Goal: Task Accomplishment & Management: Use online tool/utility

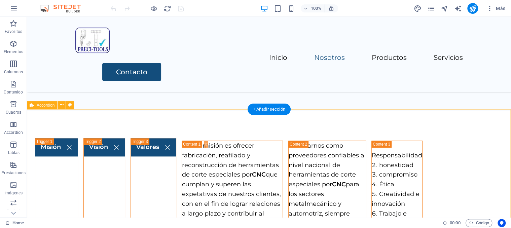
scroll to position [505, 0]
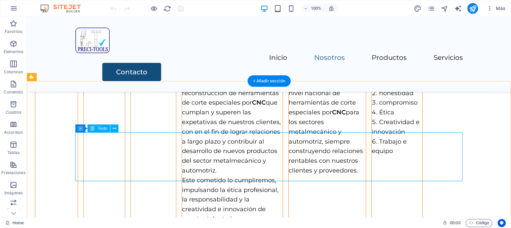
click at [182, 136] on div "uestra misión es ofrecer fabricación, reafilado y reconstrucción de herramienta…" at bounding box center [232, 146] width 101 height 155
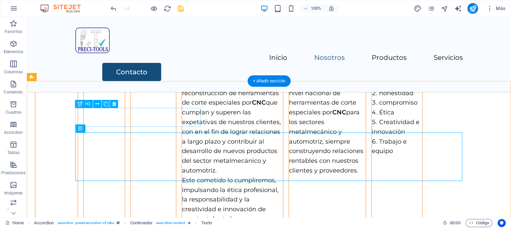
click at [78, 116] on div "Misión" at bounding box center [56, 145] width 43 height 158
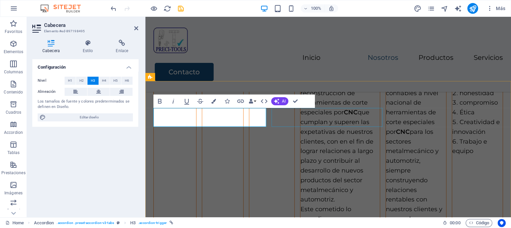
click at [244, 118] on div "Visión" at bounding box center [223, 174] width 42 height 217
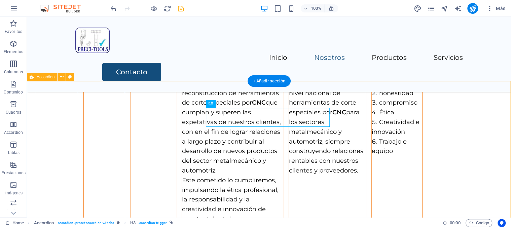
click at [296, 90] on div "Misión Nuestra misión es ofrecer fabricación, reafilado y reconstrucción de her…" at bounding box center [269, 144] width 484 height 210
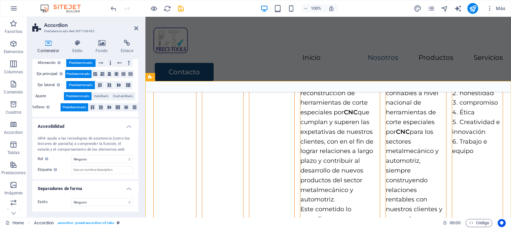
scroll to position [0, 0]
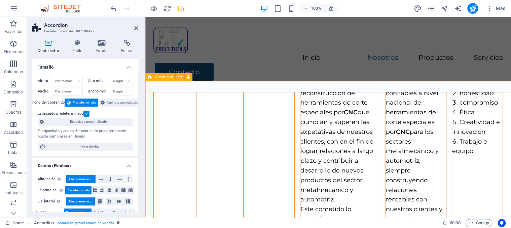
click at [153, 76] on div "Accordion" at bounding box center [160, 77] width 30 height 8
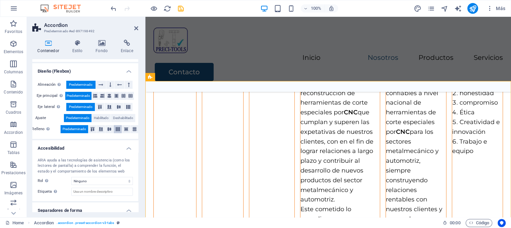
scroll to position [116, 0]
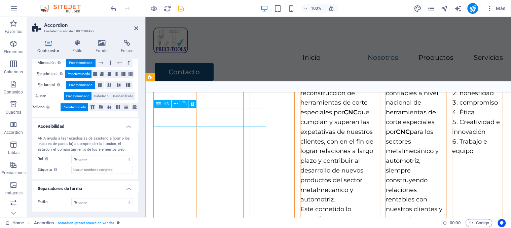
click at [196, 120] on div "Misión" at bounding box center [174, 174] width 43 height 217
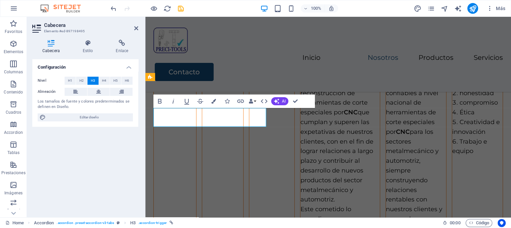
click at [196, 84] on link "Misión" at bounding box center [175, 75] width 42 height 18
click at [244, 120] on div "Visión" at bounding box center [223, 174] width 42 height 217
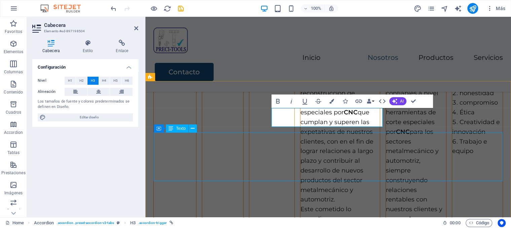
click at [300, 146] on div "Nuestra misión es ofrecer fabricación, reafilado y reconstrucción de herramient…" at bounding box center [339, 175] width 79 height 213
click at [300, 147] on div "Nuestra misión es ofrecer fabricación, reafilado y reconstrucción de herramient…" at bounding box center [339, 175] width 79 height 213
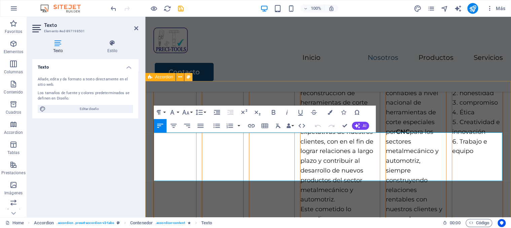
click at [187, 75] on button at bounding box center [188, 77] width 8 height 8
select select "rem"
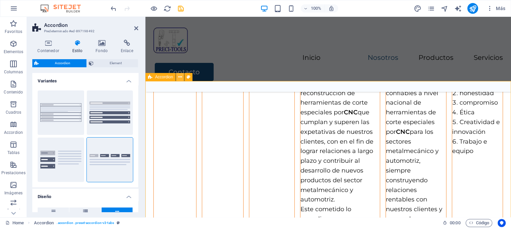
click at [183, 76] on button at bounding box center [180, 77] width 8 height 8
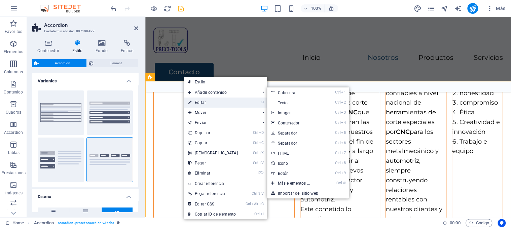
drag, startPoint x: 208, startPoint y: 102, endPoint x: 63, endPoint y: 85, distance: 146.0
click at [208, 102] on link "⏎ Editar" at bounding box center [213, 103] width 58 height 10
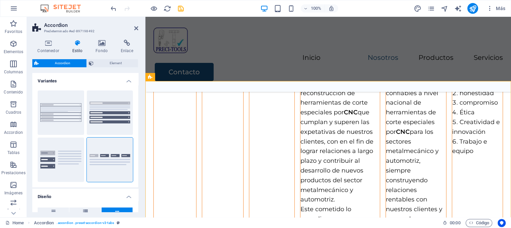
click at [70, 63] on span "Accordion" at bounding box center [63, 63] width 44 height 8
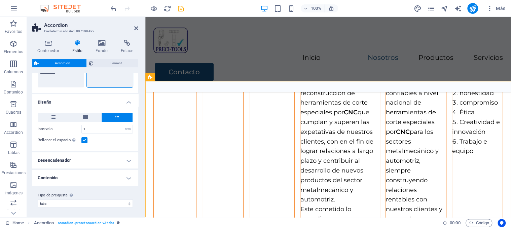
scroll to position [95, 0]
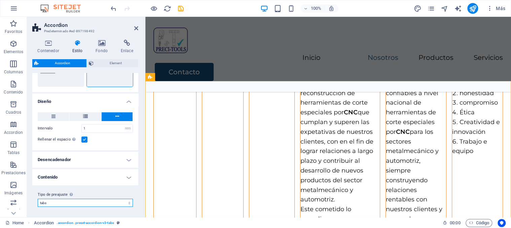
click at [128, 202] on select "tabs Añadir tipo de preajuste" at bounding box center [85, 203] width 95 height 8
click at [126, 157] on h4 "Desencadenador" at bounding box center [85, 160] width 106 height 16
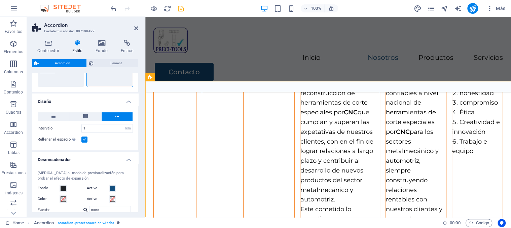
click at [127, 157] on h4 "Desencadenador" at bounding box center [85, 158] width 106 height 12
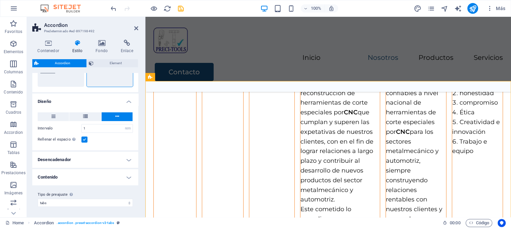
click at [129, 177] on h4 "Contenido" at bounding box center [85, 177] width 106 height 16
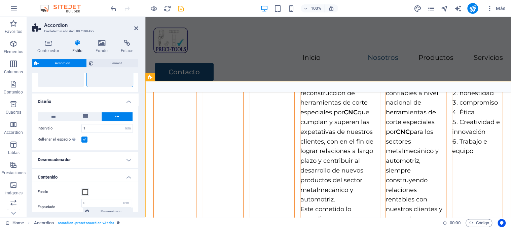
click at [129, 177] on h4 "Contenido" at bounding box center [85, 175] width 106 height 12
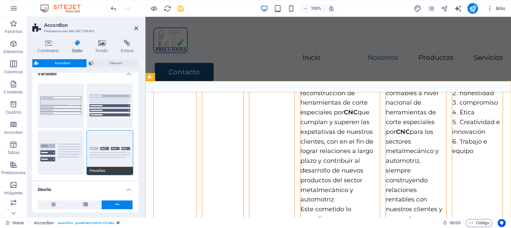
scroll to position [0, 0]
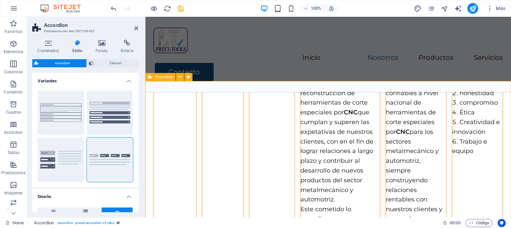
click at [252, 93] on div "Misión Nuestra misión es ofrecer fabricación, reafilado y reconstrucción de her…" at bounding box center [328, 173] width 366 height 268
click at [44, 42] on icon at bounding box center [48, 43] width 32 height 7
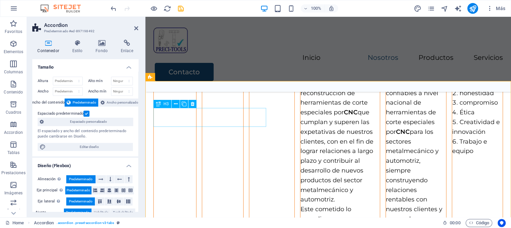
click at [196, 110] on div "Misión" at bounding box center [174, 174] width 43 height 217
click at [196, 113] on div "Misión" at bounding box center [174, 174] width 43 height 217
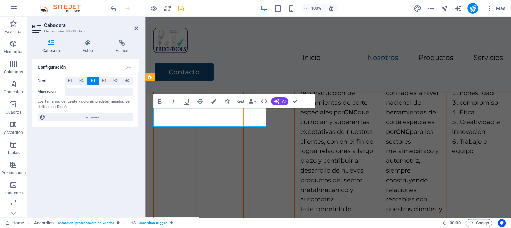
click at [196, 84] on link "Misión" at bounding box center [175, 75] width 42 height 18
click at [244, 120] on div "Visión" at bounding box center [223, 174] width 42 height 217
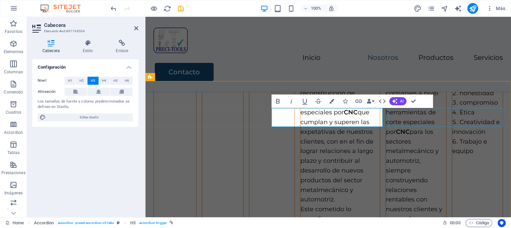
click at [295, 121] on div "Valores" at bounding box center [272, 174] width 46 height 217
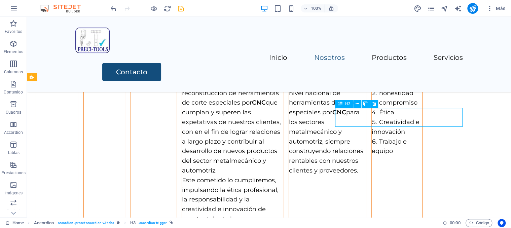
click at [176, 119] on div "Valores" at bounding box center [154, 145] width 46 height 158
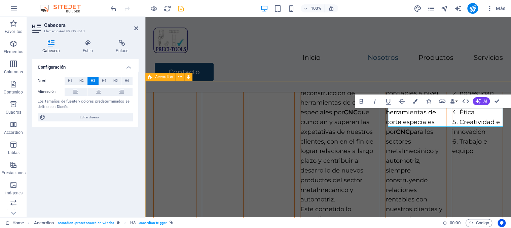
click at [380, 142] on div "Nuestra misión es ofrecer fabricación, reafilado y reconstrucción de herramient…" at bounding box center [339, 175] width 79 height 213
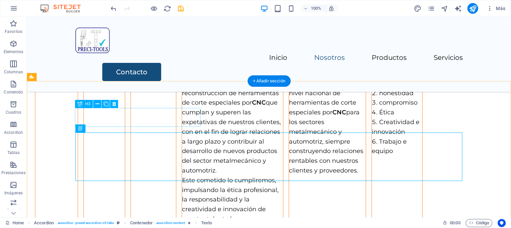
click at [78, 114] on div "Misión" at bounding box center [56, 145] width 43 height 158
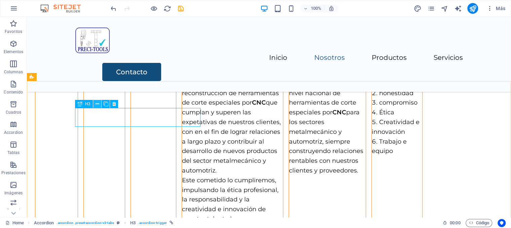
click at [100, 103] on button at bounding box center [97, 104] width 8 height 8
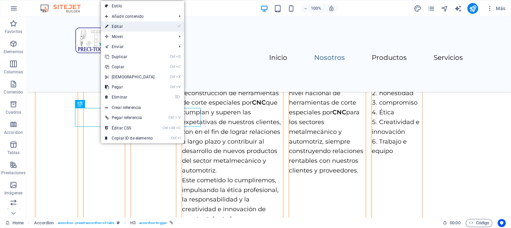
click at [160, 23] on li "⏎ Editar" at bounding box center [142, 27] width 83 height 10
click at [145, 26] on link "⏎ Editar" at bounding box center [130, 27] width 58 height 10
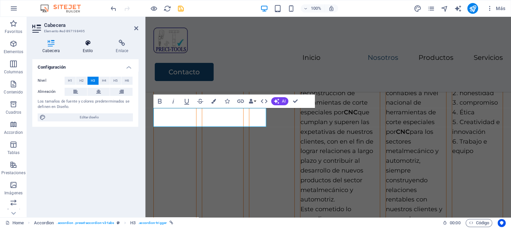
click at [92, 43] on icon at bounding box center [88, 43] width 31 height 7
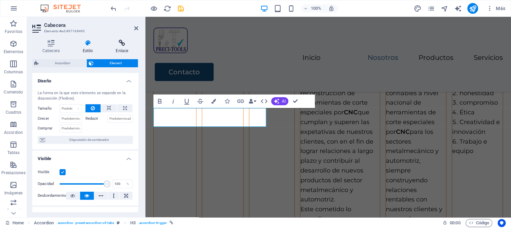
click at [119, 47] on h4 "Enlace" at bounding box center [122, 47] width 33 height 14
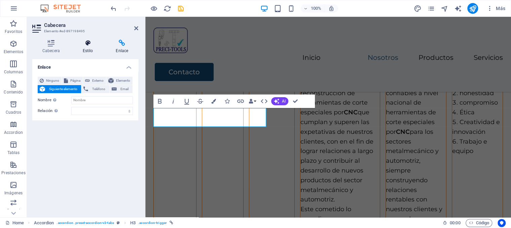
click at [87, 45] on icon at bounding box center [88, 43] width 31 height 7
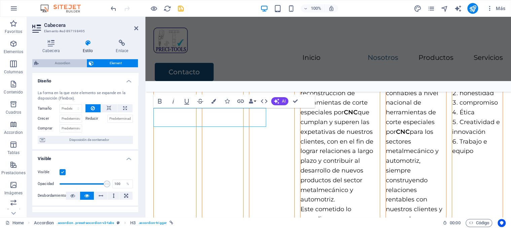
click at [61, 59] on span "Accordion" at bounding box center [63, 63] width 44 height 8
select select "rem"
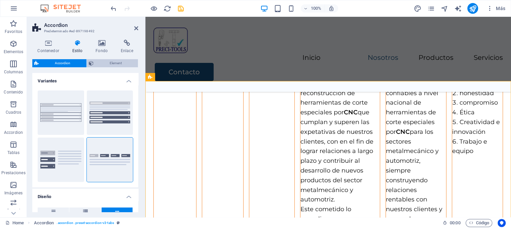
click at [110, 64] on span "Element" at bounding box center [116, 63] width 40 height 8
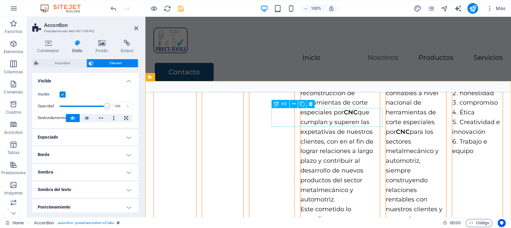
click at [244, 117] on div "Visión" at bounding box center [223, 174] width 42 height 217
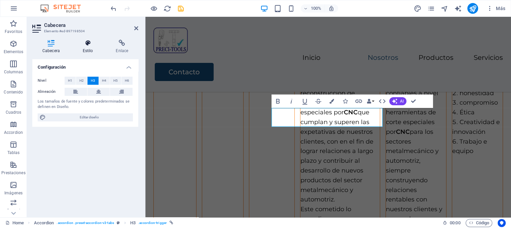
click at [88, 48] on h4 "Estilo" at bounding box center [89, 47] width 33 height 14
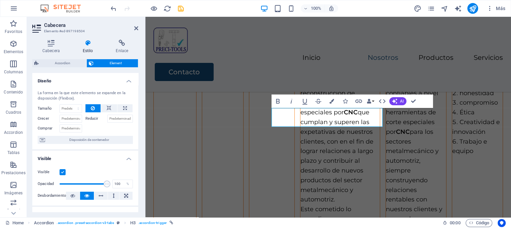
click at [104, 63] on span "Element" at bounding box center [116, 63] width 40 height 8
click at [196, 116] on div "Misión" at bounding box center [174, 174] width 43 height 217
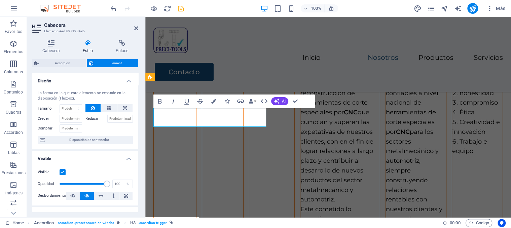
click at [196, 84] on link "Misión" at bounding box center [175, 75] width 42 height 18
click at [110, 67] on div "Accordion Element" at bounding box center [85, 63] width 106 height 8
click at [196, 84] on link "Misión" at bounding box center [175, 75] width 42 height 18
click at [164, 84] on link "Misión" at bounding box center [175, 75] width 42 height 18
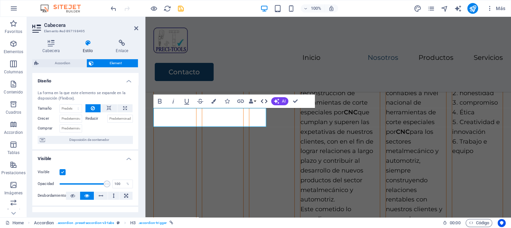
click at [264, 103] on icon "button" at bounding box center [264, 101] width 8 height 8
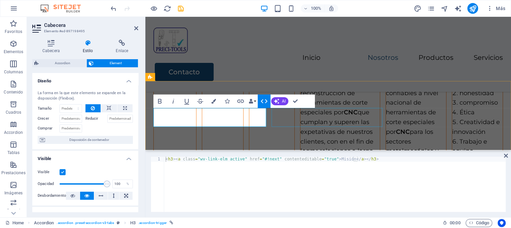
click at [244, 119] on div "Visión" at bounding box center [223, 174] width 42 height 217
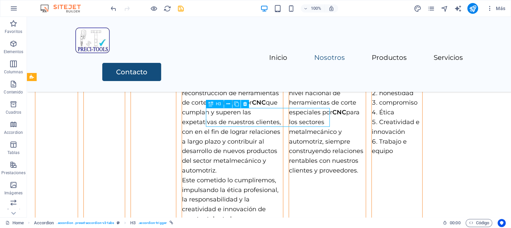
click at [125, 119] on div "Visión" at bounding box center [104, 145] width 42 height 158
click at [125, 115] on div "Visión" at bounding box center [104, 145] width 42 height 158
click at [235, 104] on icon at bounding box center [236, 104] width 5 height 7
click at [125, 113] on div "Visión" at bounding box center [104, 145] width 42 height 158
click at [226, 105] on icon at bounding box center [228, 104] width 4 height 7
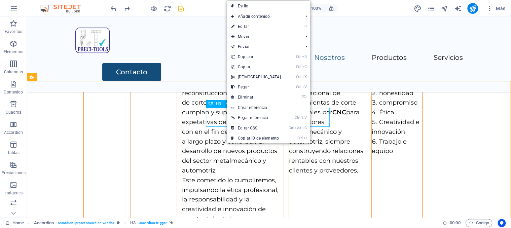
click at [125, 118] on div "Visión" at bounding box center [104, 145] width 42 height 158
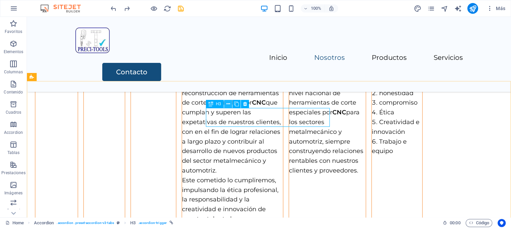
click at [228, 104] on icon at bounding box center [228, 104] width 4 height 7
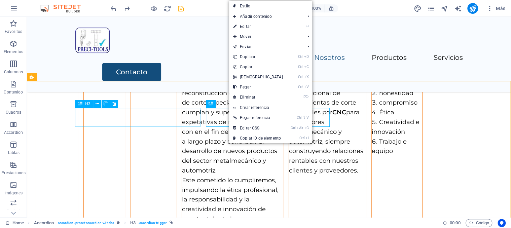
click at [78, 116] on div "Misión" at bounding box center [56, 145] width 43 height 158
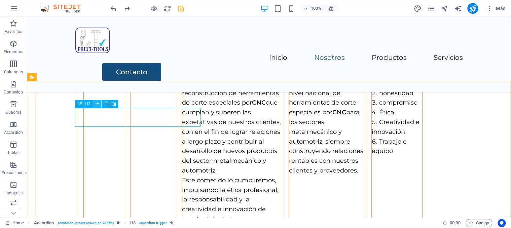
click at [98, 105] on icon at bounding box center [98, 104] width 4 height 7
click at [99, 104] on icon at bounding box center [98, 104] width 4 height 7
click at [85, 108] on div "H3" at bounding box center [84, 104] width 18 height 8
click at [87, 104] on span "H3" at bounding box center [87, 104] width 5 height 4
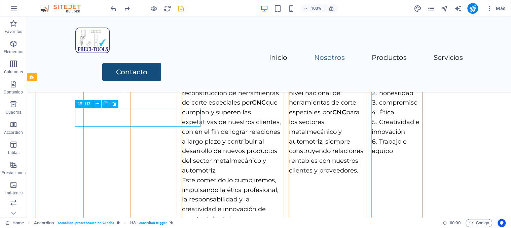
click at [87, 104] on span "H3" at bounding box center [87, 104] width 5 height 4
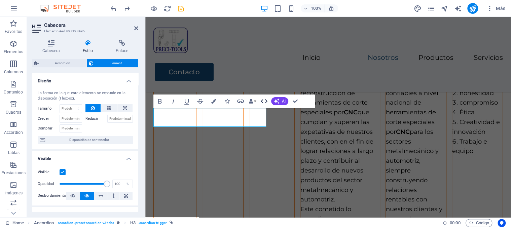
click at [264, 103] on icon "button" at bounding box center [264, 101] width 8 height 8
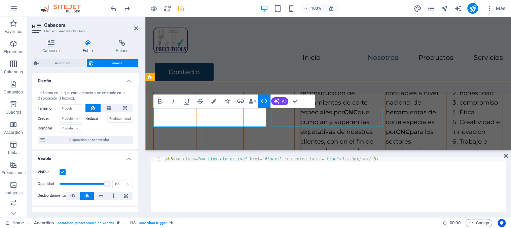
click at [244, 121] on div "Visión" at bounding box center [223, 174] width 42 height 217
click at [244, 120] on div "Visión" at bounding box center [223, 174] width 42 height 217
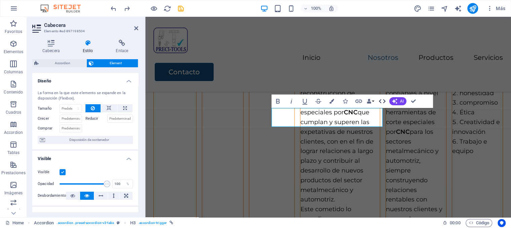
click at [383, 100] on icon "button" at bounding box center [382, 101] width 8 height 8
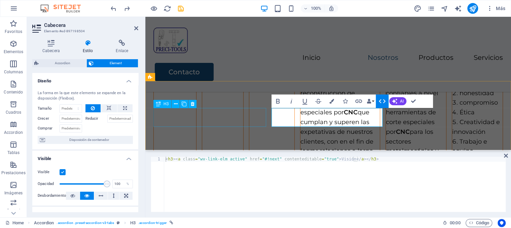
click at [196, 115] on div "Misión" at bounding box center [174, 174] width 43 height 217
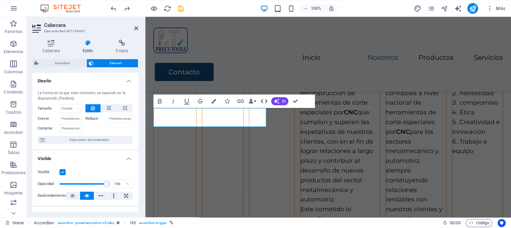
click at [260, 103] on button "HTML" at bounding box center [264, 101] width 13 height 13
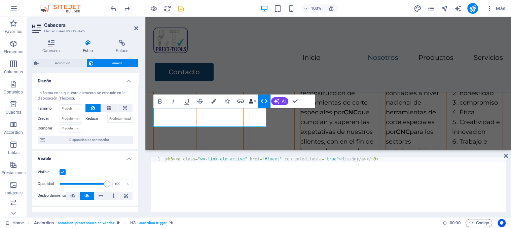
click at [253, 102] on button "Data Bindings" at bounding box center [252, 101] width 9 height 13
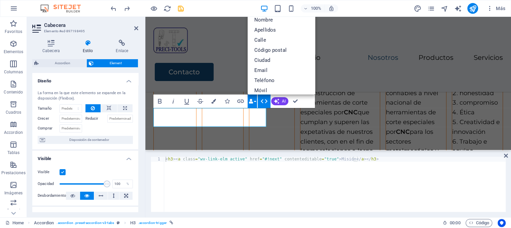
click at [252, 102] on icon "button" at bounding box center [251, 101] width 5 height 5
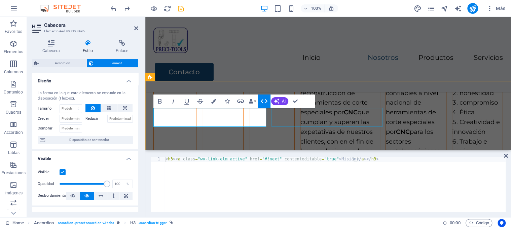
click at [244, 116] on div "Visión" at bounding box center [223, 174] width 42 height 217
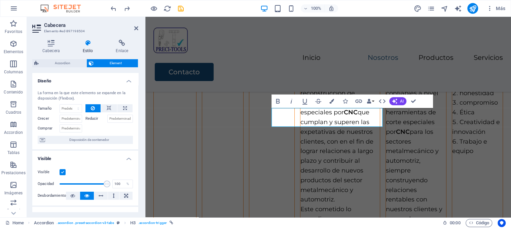
click at [136, 25] on h2 "Cabecera" at bounding box center [91, 25] width 94 height 6
click at [135, 29] on icon at bounding box center [136, 28] width 4 height 5
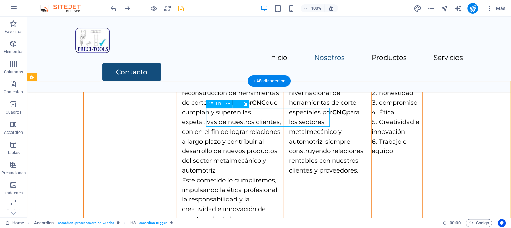
click at [125, 121] on div "Visión" at bounding box center [104, 145] width 42 height 158
click at [125, 116] on div "Visión" at bounding box center [104, 145] width 42 height 158
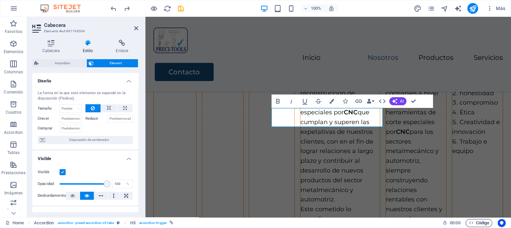
click at [486, 221] on span "Código" at bounding box center [479, 223] width 21 height 8
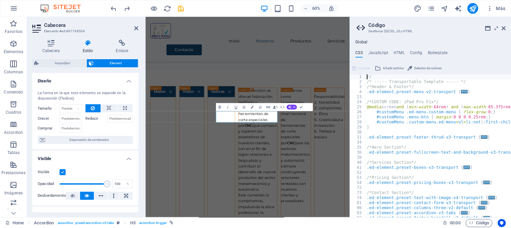
scroll to position [3, 0]
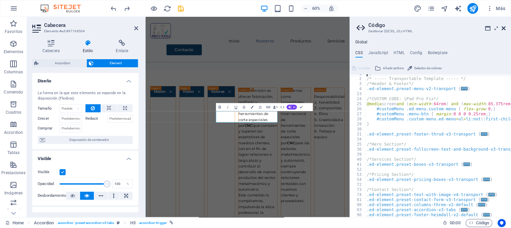
click at [503, 29] on icon at bounding box center [504, 28] width 4 height 5
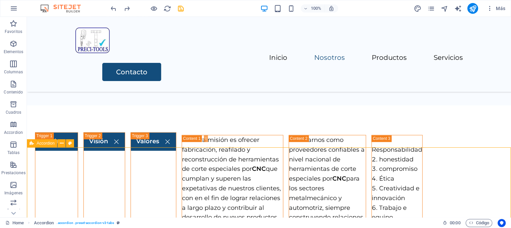
click at [183, 160] on div "Misión Nuestra misión es ofrecer fabricación, reafilado y reconstrucción de her…" at bounding box center [269, 210] width 484 height 210
select select "rem"
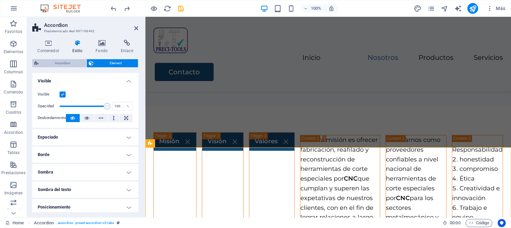
click at [56, 61] on span "Accordion" at bounding box center [63, 63] width 44 height 8
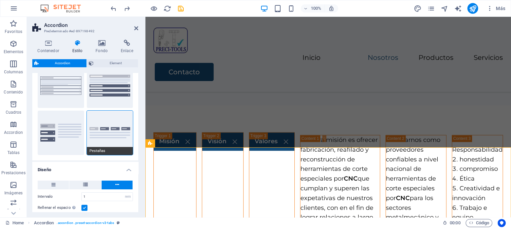
scroll to position [0, 0]
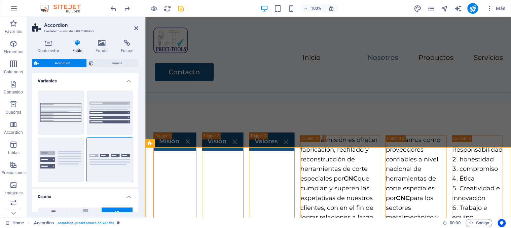
click at [130, 79] on h4 "Variantes" at bounding box center [85, 79] width 106 height 12
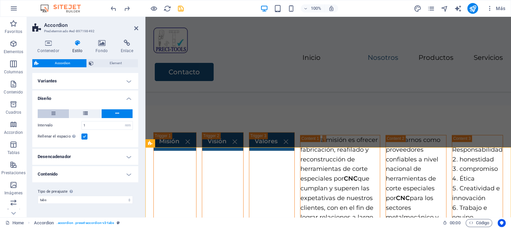
click at [45, 115] on button at bounding box center [53, 113] width 31 height 9
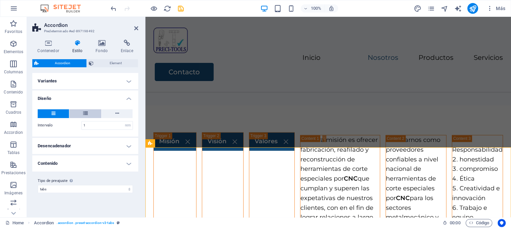
click at [93, 114] on button at bounding box center [85, 113] width 32 height 9
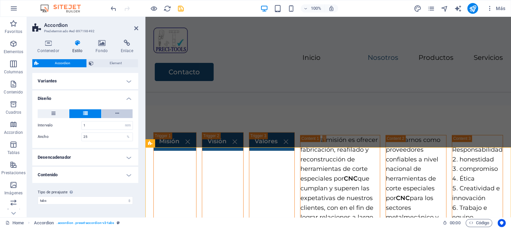
click at [111, 115] on button at bounding box center [117, 113] width 31 height 9
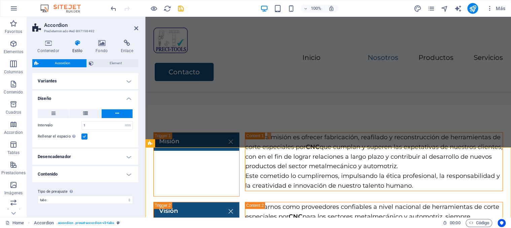
click at [127, 98] on h4 "Diseño" at bounding box center [85, 96] width 106 height 12
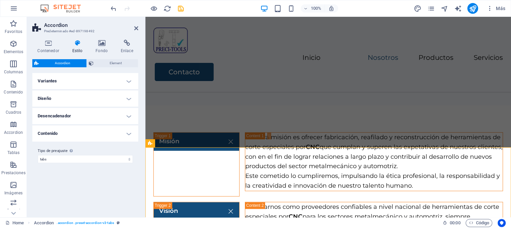
click at [126, 116] on h4 "Desencadenador" at bounding box center [85, 116] width 106 height 16
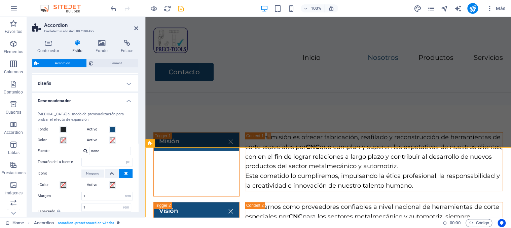
scroll to position [31, 0]
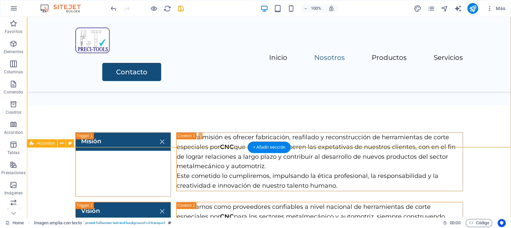
click at [223, 165] on div "Misión Nuestra misión es ofrecer fabricación, reafilado y reconstrucción de her…" at bounding box center [269, 219] width 484 height 228
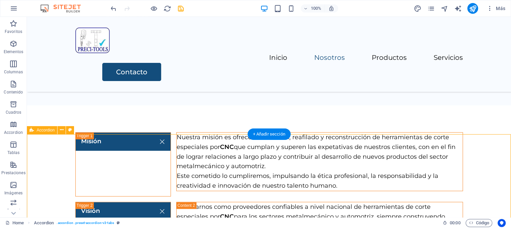
scroll to position [511, 0]
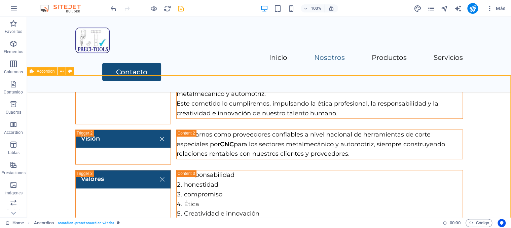
click at [54, 75] on div "Accordion" at bounding box center [52, 71] width 51 height 8
click at [66, 91] on div "Misión Nuestra misión es ofrecer fabricación, reafilado y reconstrucción de her…" at bounding box center [269, 147] width 484 height 228
select select "px"
select select "rem"
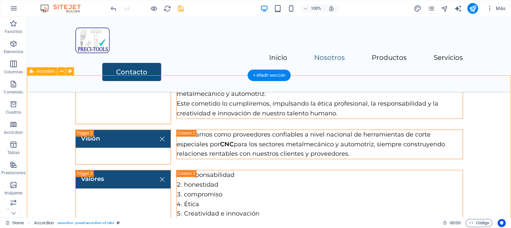
select select "rem"
select select "px"
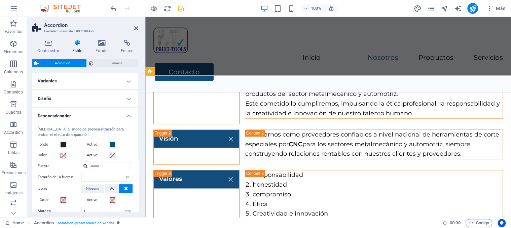
click at [72, 64] on span "Accordion" at bounding box center [63, 63] width 44 height 8
click at [130, 80] on h4 "Variantes" at bounding box center [85, 81] width 106 height 16
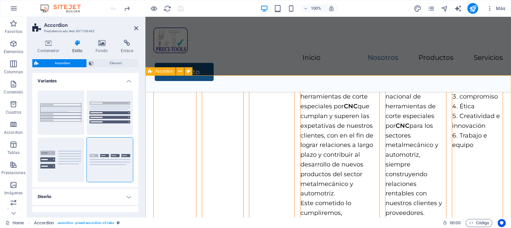
click at [154, 133] on div "Misión uestra misión es ofrecer fabricación, reafilado y reconstrucción de herr…" at bounding box center [328, 167] width 366 height 268
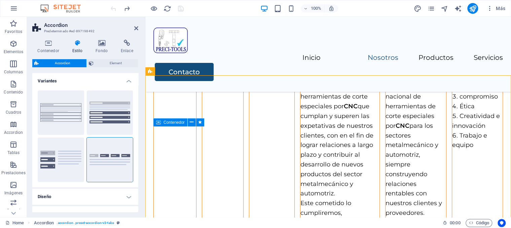
click at [300, 133] on div "uestra misión es ofrecer fabricación, reafilado y reconstrucción de herramienta…" at bounding box center [339, 169] width 79 height 213
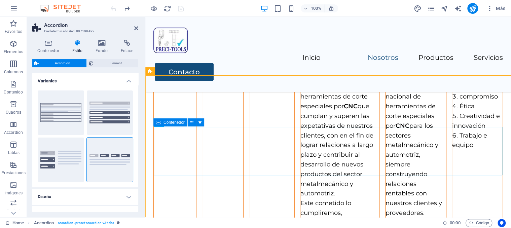
click at [300, 133] on div "uestra misión es ofrecer fabricación, reafilado y reconstrucción de herramienta…" at bounding box center [339, 169] width 79 height 213
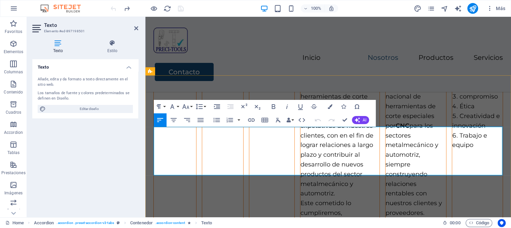
click at [300, 132] on p "uestra misión es ofrecer fabricación, reafilado y reconstrucción de herramienta…" at bounding box center [339, 131] width 79 height 136
click at [300, 132] on div "uestra misión es ofrecer fabricación, reafilado y reconstrucción de herramienta…" at bounding box center [340, 170] width 80 height 214
click at [300, 134] on div "uestra misión es ofrecer fabricación, reafilado y reconstrucción de herramienta…" at bounding box center [339, 169] width 79 height 213
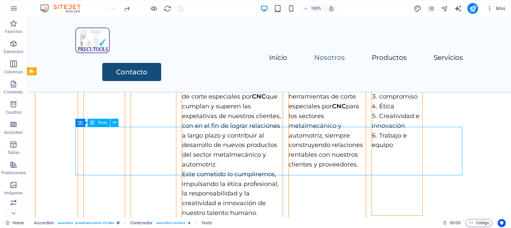
click at [182, 134] on div "uestra misión es ofrecer fabricación, reafilado y reconstrucción de herramienta…" at bounding box center [232, 140] width 101 height 155
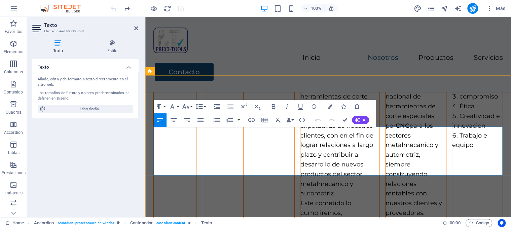
click at [300, 134] on p "uestra misión es ofrecer fabricación, reafilado y reconstrucción de herramienta…" at bounding box center [339, 131] width 79 height 136
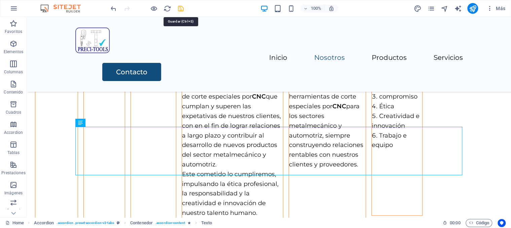
click at [178, 7] on icon "save" at bounding box center [181, 9] width 8 height 8
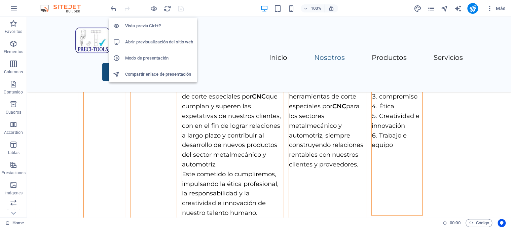
click at [160, 40] on h6 "Abrir previsualización del sitio web" at bounding box center [159, 42] width 68 height 8
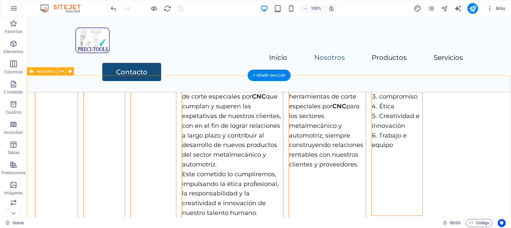
click at [157, 85] on div "Misión Nuestra misión es ofrecer fabricación, reafilado y reconstrucción de her…" at bounding box center [269, 138] width 484 height 210
select select "px"
select select "rem"
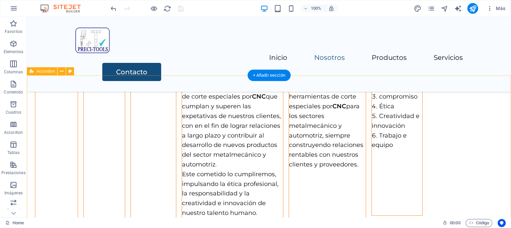
select select "px"
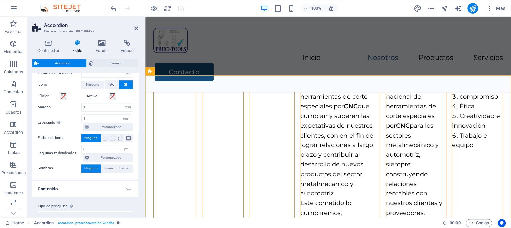
scroll to position [214, 0]
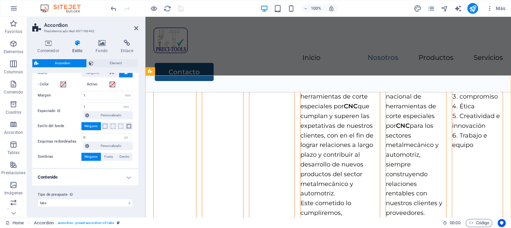
click at [130, 177] on h4 "Contenido" at bounding box center [85, 177] width 106 height 16
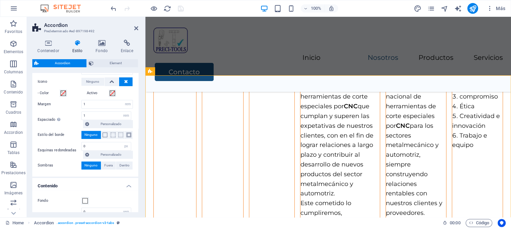
scroll to position [203, 0]
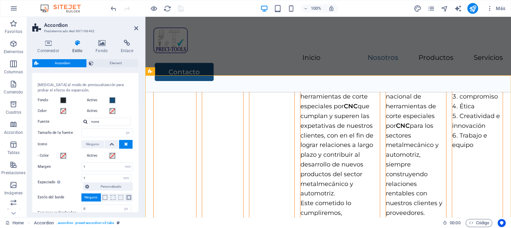
drag, startPoint x: 136, startPoint y: 170, endPoint x: 0, endPoint y: 95, distance: 155.4
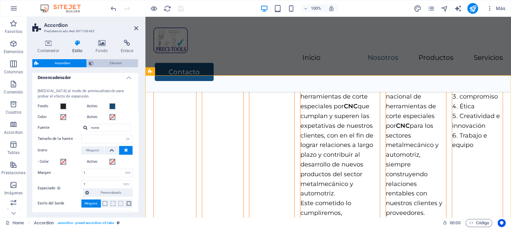
click at [119, 59] on span "Element" at bounding box center [116, 63] width 40 height 8
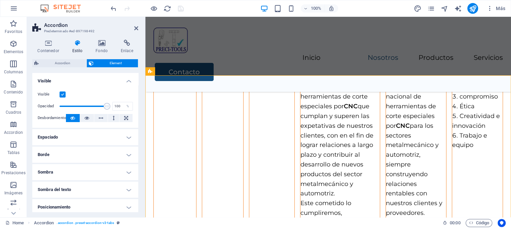
click at [129, 82] on h4 "Visible" at bounding box center [85, 79] width 106 height 12
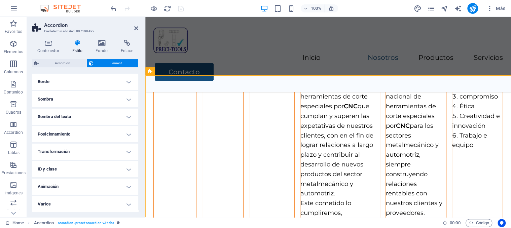
scroll to position [0, 0]
drag, startPoint x: 135, startPoint y: 109, endPoint x: 3, endPoint y: 82, distance: 135.2
click at [48, 50] on h4 "Contenedor" at bounding box center [49, 47] width 35 height 14
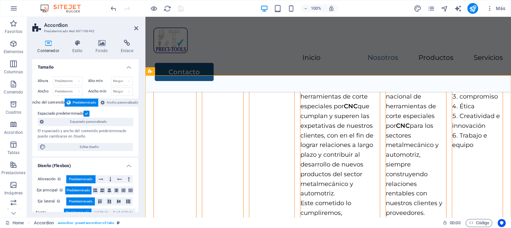
click at [129, 65] on h4 "Tamaño" at bounding box center [85, 65] width 106 height 12
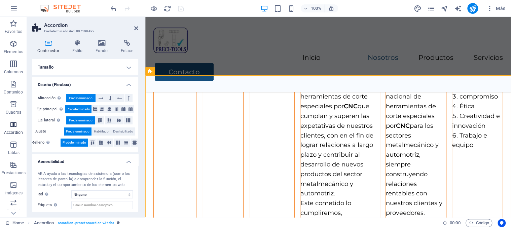
drag, startPoint x: 20, startPoint y: 132, endPoint x: 2, endPoint y: 137, distance: 18.9
click at [20, 131] on p "Accordion" at bounding box center [13, 132] width 19 height 5
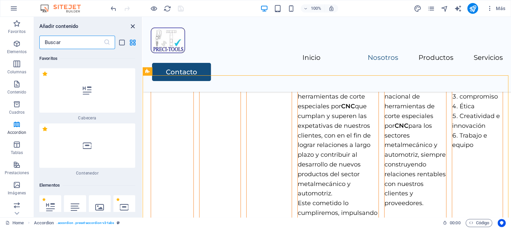
scroll to position [2169, 0]
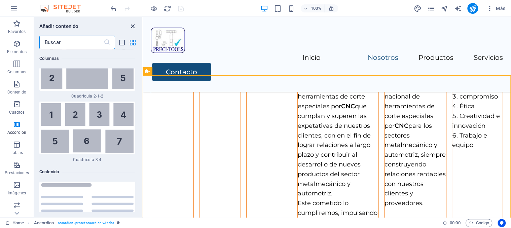
click at [132, 27] on icon "close panel" at bounding box center [133, 27] width 8 height 8
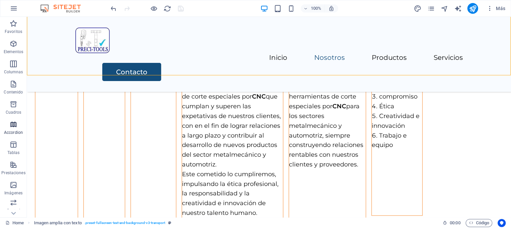
click at [12, 125] on icon "button" at bounding box center [13, 124] width 8 height 8
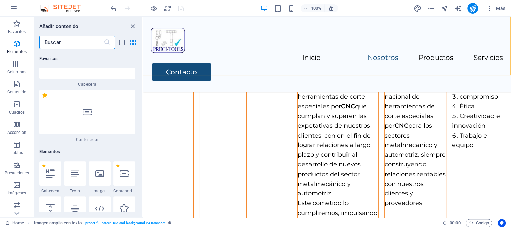
scroll to position [0, 0]
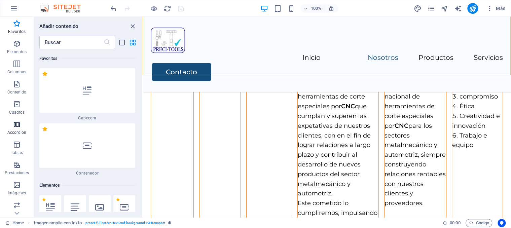
click at [16, 130] on span "Accordion" at bounding box center [17, 128] width 34 height 16
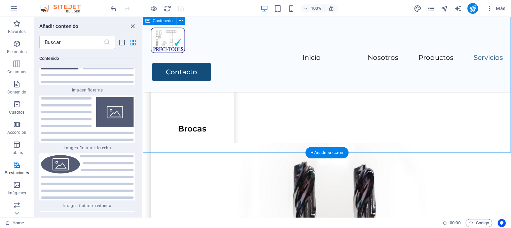
scroll to position [1304, 0]
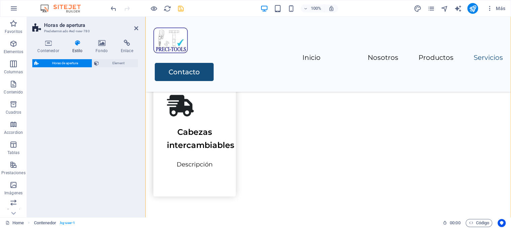
select select "rem"
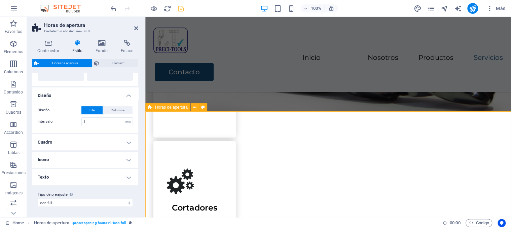
scroll to position [1670, 0]
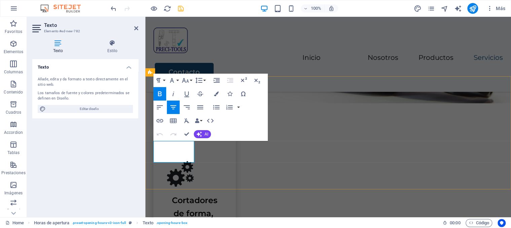
drag, startPoint x: 186, startPoint y: 147, endPoint x: 163, endPoint y: 151, distance: 22.5
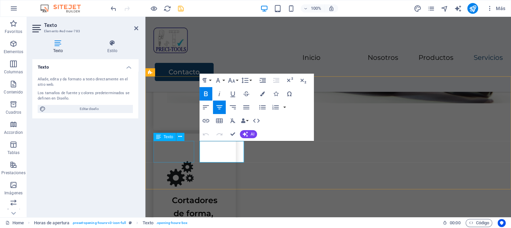
click at [183, 141] on button at bounding box center [180, 137] width 8 height 8
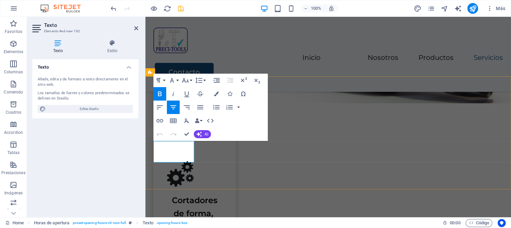
copy strong "Monday"
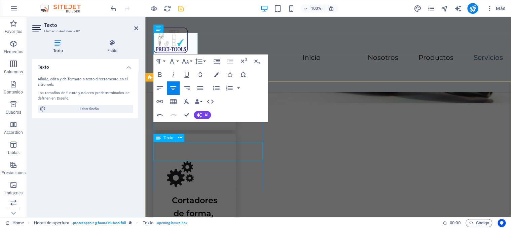
scroll to position [1778, 0]
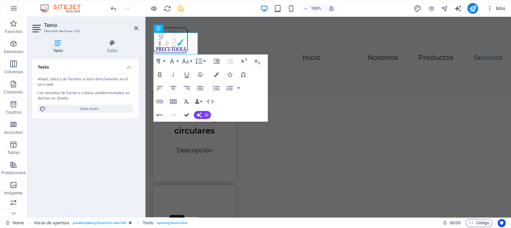
drag, startPoint x: 187, startPoint y: 113, endPoint x: 186, endPoint y: 100, distance: 12.8
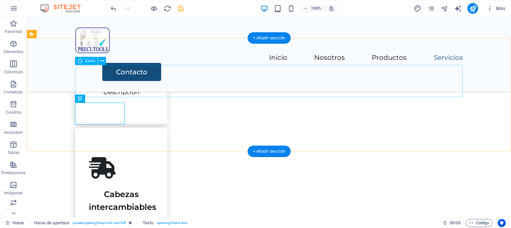
scroll to position [1706, 0]
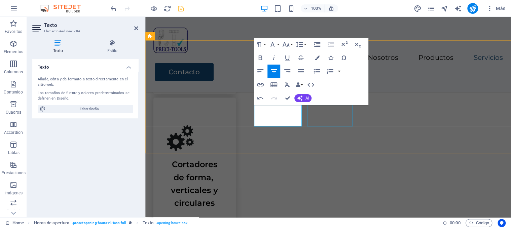
click at [328, 105] on div "Texto" at bounding box center [318, 101] width 23 height 8
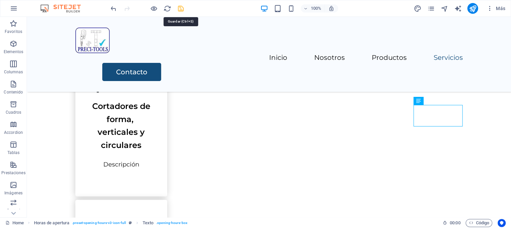
drag, startPoint x: 181, startPoint y: 10, endPoint x: 186, endPoint y: 71, distance: 61.1
click at [181, 10] on icon "save" at bounding box center [181, 9] width 8 height 8
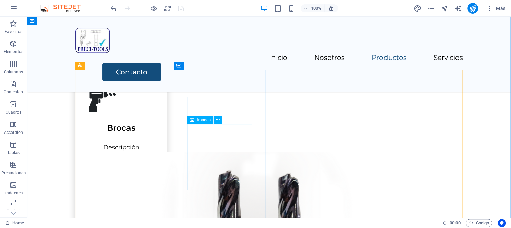
scroll to position [841, 0]
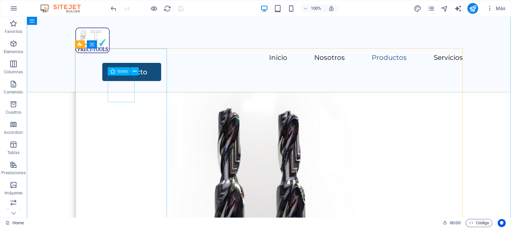
click at [120, 52] on figure at bounding box center [121, 39] width 65 height 27
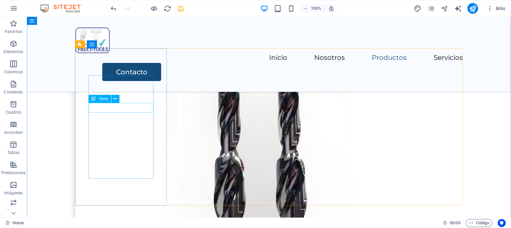
click at [135, 63] on div "Descripción" at bounding box center [121, 58] width 65 height 10
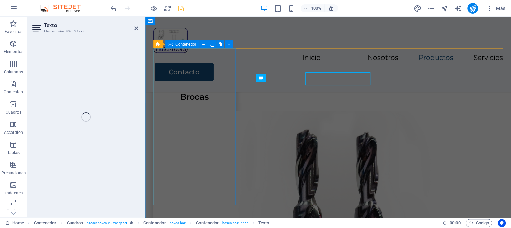
scroll to position [850, 0]
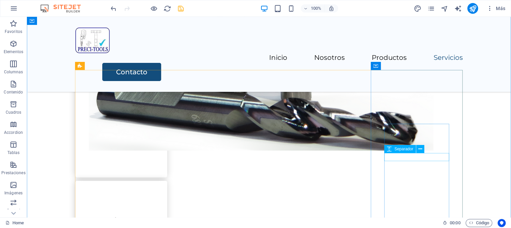
scroll to position [1129, 0]
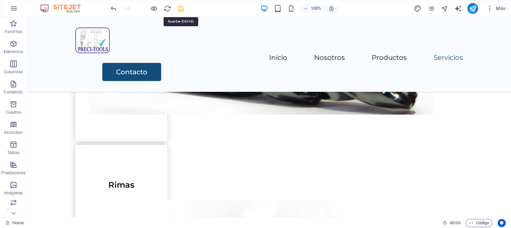
click at [184, 7] on icon "save" at bounding box center [181, 9] width 8 height 8
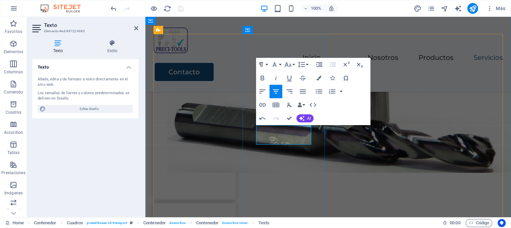
drag, startPoint x: 296, startPoint y: 141, endPoint x: 258, endPoint y: 130, distance: 39.1
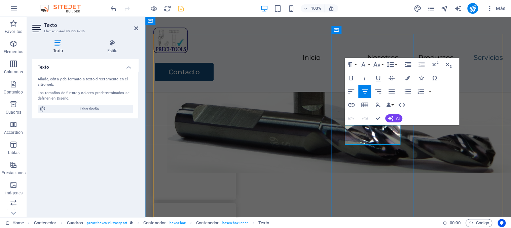
drag, startPoint x: 350, startPoint y: 130, endPoint x: 390, endPoint y: 139, distance: 41.1
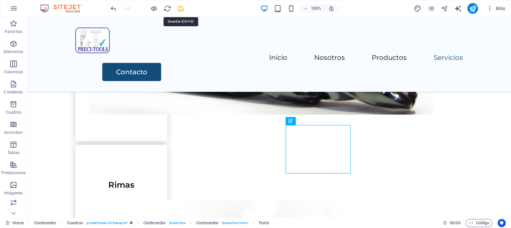
click at [181, 7] on icon "save" at bounding box center [181, 9] width 8 height 8
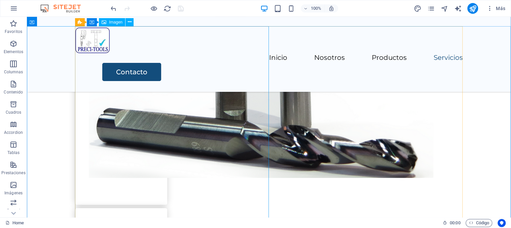
scroll to position [1526, 0]
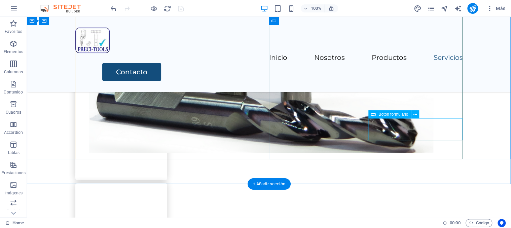
click div "Submit"
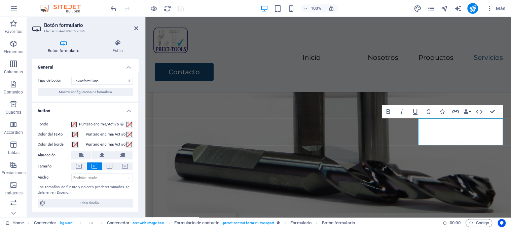
scroll to position [1, 0]
type button "Submit"
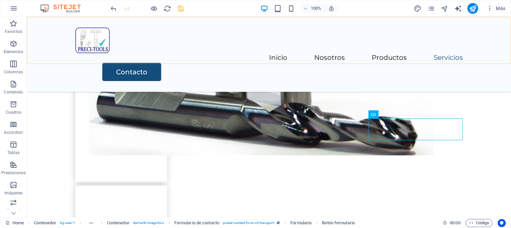
scroll to position [1526, 0]
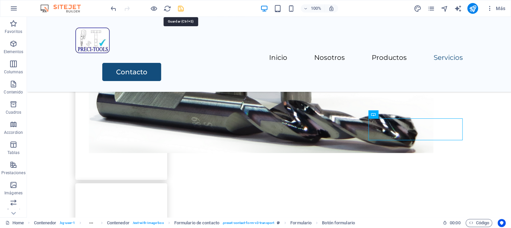
click at [181, 9] on icon "save" at bounding box center [181, 9] width 8 height 8
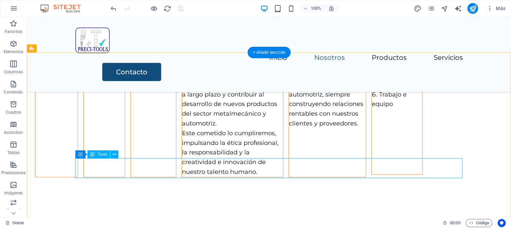
scroll to position [552, 0]
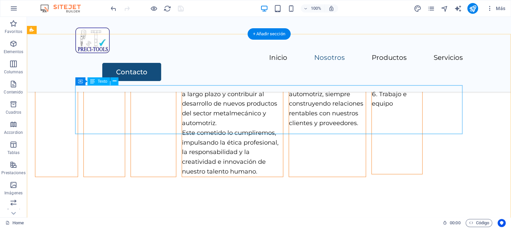
click at [182, 102] on div "Nuestra misión es ofrecer fabricación, reafilado y reconstrucción de herramient…" at bounding box center [232, 99] width 101 height 155
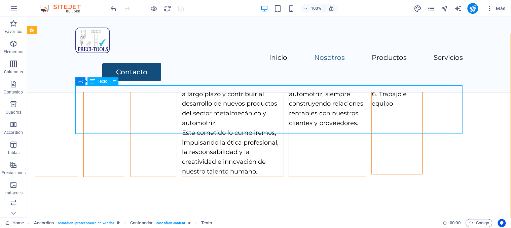
click at [121, 85] on div "Contenedor Texto" at bounding box center [98, 81] width 47 height 8
click at [182, 103] on div "Nuestra misión es ofrecer fabricación, reafilado y reconstrucción de herramient…" at bounding box center [233, 99] width 102 height 156
click at [182, 90] on div "Nuestra misión es ofrecer fabricación, reafilado y reconstrucción de herramient…" at bounding box center [232, 99] width 101 height 155
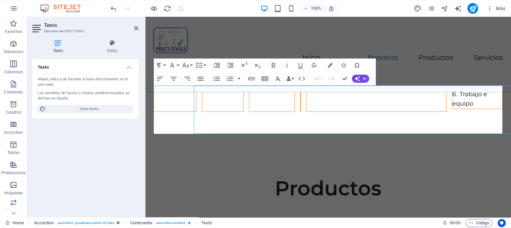
click at [81, 90] on div "Los tamaños de fuente y colores predeterminados se definen en Diseño." at bounding box center [85, 95] width 95 height 11
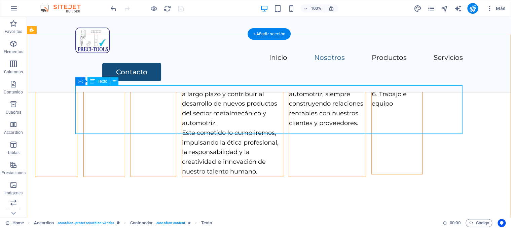
click at [182, 87] on div "Nuestra misión es ofrecer fabricación, reafilado y reconstrucción de herramient…" at bounding box center [232, 99] width 101 height 155
click at [99, 83] on span "Texto" at bounding box center [103, 81] width 10 height 4
click at [101, 82] on span "Texto" at bounding box center [103, 81] width 10 height 4
click at [83, 81] on div "Contenedor" at bounding box center [92, 81] width 34 height 8
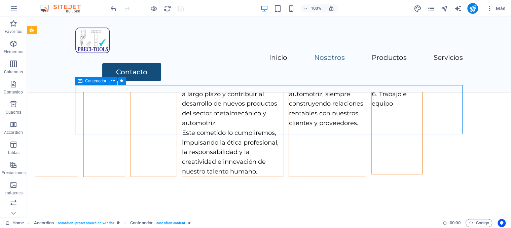
click at [83, 81] on div "Contenedor" at bounding box center [92, 81] width 34 height 8
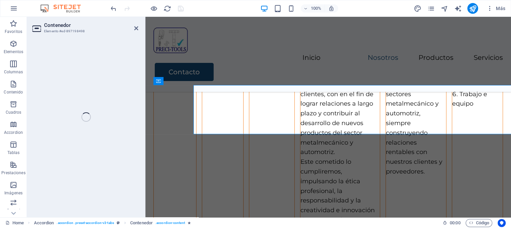
click at [83, 81] on div "Contenedor Elemento #ed-897198498 Arrastra aquí para reemplazar el contenido ex…" at bounding box center [269, 117] width 484 height 200
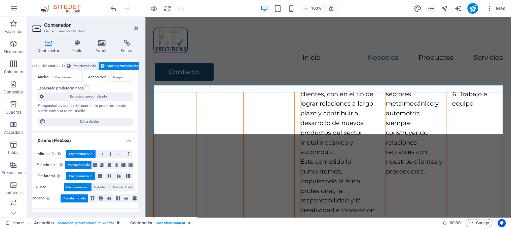
scroll to position [1, 0]
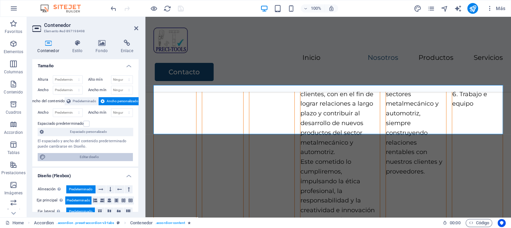
click at [119, 158] on span "Editar diseño" at bounding box center [89, 157] width 83 height 8
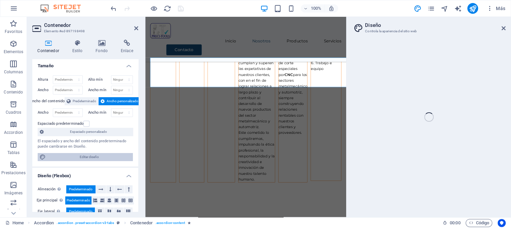
select select "rem"
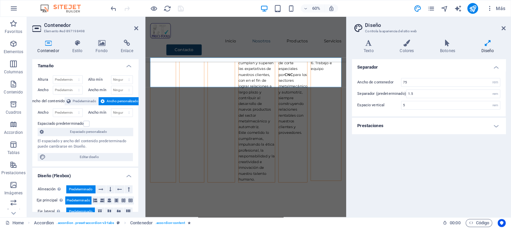
click at [441, 132] on h4 "Prestaciones" at bounding box center [429, 126] width 154 height 16
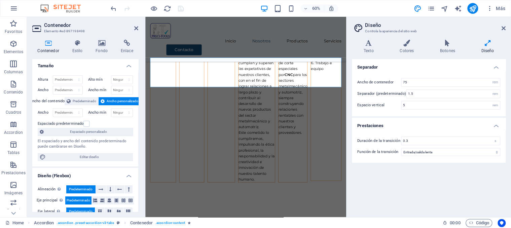
click at [445, 58] on div "Texto Colores Botones Diseño Texto Standard Bold Links Color de la fuente Fuent…" at bounding box center [429, 126] width 154 height 172
click at [447, 53] on h4 "Botones" at bounding box center [448, 47] width 41 height 14
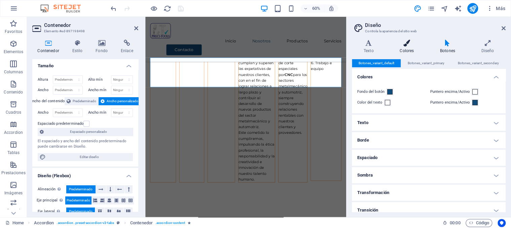
click at [410, 48] on h4 "Colores" at bounding box center [408, 47] width 40 height 14
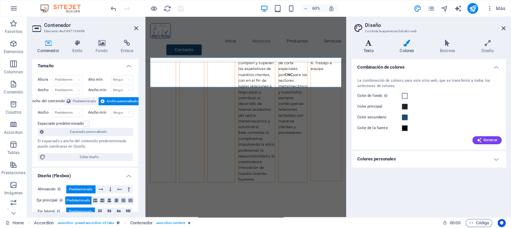
click at [374, 45] on icon at bounding box center [368, 43] width 33 height 7
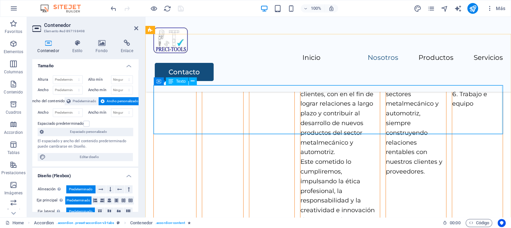
drag, startPoint x: 178, startPoint y: 85, endPoint x: 33, endPoint y: 69, distance: 146.2
click at [178, 85] on div "Contenedor Texto" at bounding box center [177, 81] width 47 height 8
click at [300, 88] on div "Nuestra misión es ofrecer fabricación, reafilado y reconstrucción de herramient…" at bounding box center [339, 128] width 79 height 213
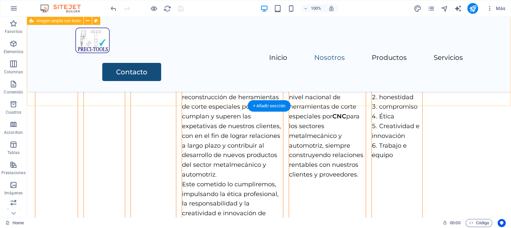
scroll to position [480, 0]
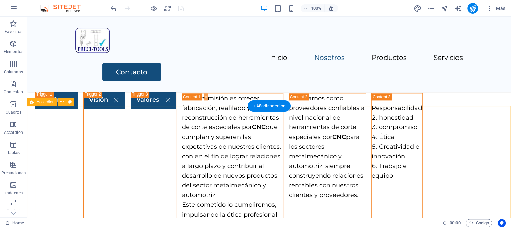
click at [55, 115] on div "Misión Nuestra misión es ofrecer fabricación, reafilado y reconstrucción de her…" at bounding box center [269, 169] width 484 height 210
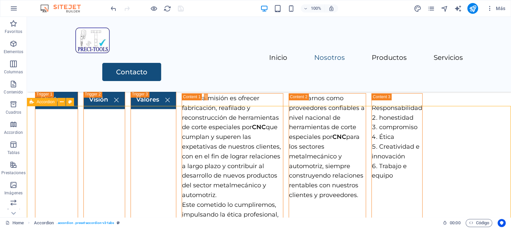
click at [45, 103] on span "Accordion" at bounding box center [46, 102] width 18 height 4
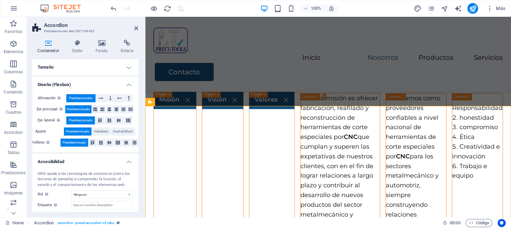
click at [129, 80] on h4 "Diseño (Flexbox)" at bounding box center [85, 83] width 106 height 12
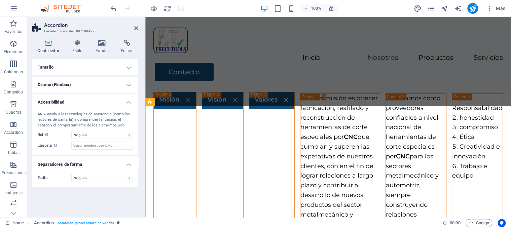
click at [132, 69] on h4 "Tamaño" at bounding box center [85, 67] width 106 height 16
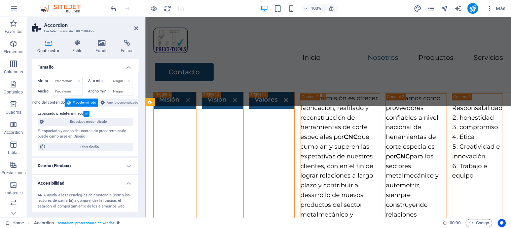
click at [132, 69] on h4 "Tamaño" at bounding box center [85, 65] width 106 height 12
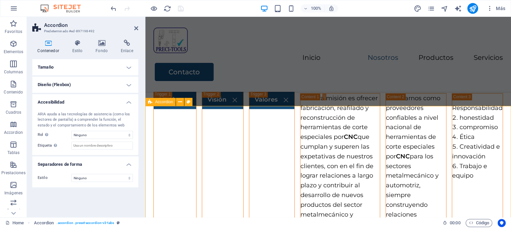
click at [149, 100] on icon at bounding box center [150, 102] width 4 height 8
click at [180, 102] on icon at bounding box center [180, 102] width 4 height 7
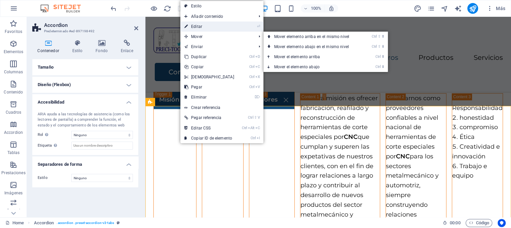
click at [202, 30] on link "⏎ Editar" at bounding box center [209, 27] width 58 height 10
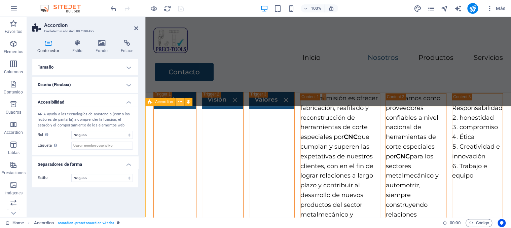
click at [179, 102] on button at bounding box center [180, 102] width 8 height 8
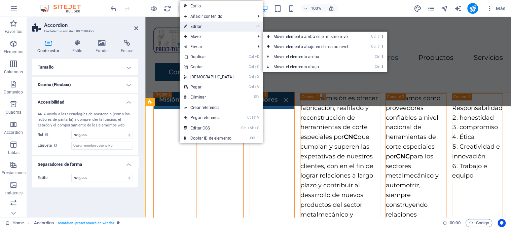
click at [229, 27] on link "⏎ Editar" at bounding box center [209, 27] width 58 height 10
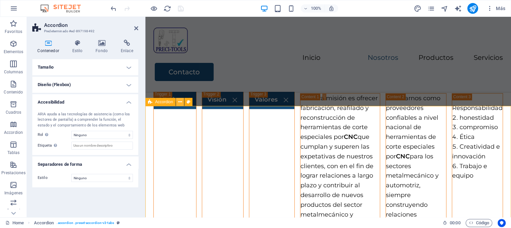
click at [180, 105] on icon at bounding box center [180, 102] width 4 height 7
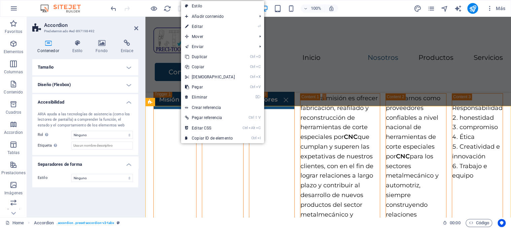
click at [217, 5] on link "Estilo" at bounding box center [222, 6] width 83 height 10
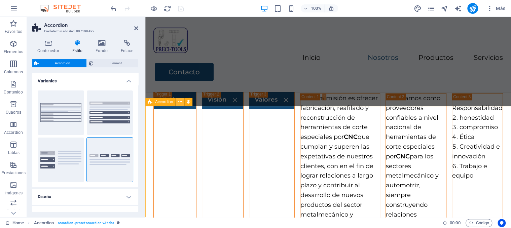
click at [179, 101] on icon at bounding box center [180, 102] width 4 height 7
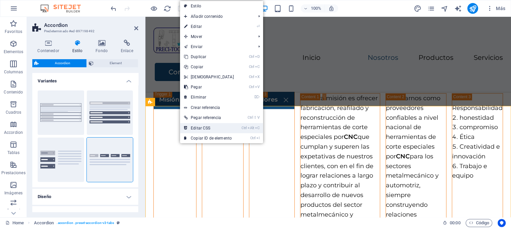
click at [212, 131] on link "Ctrl Alt C Editar CSS" at bounding box center [209, 128] width 58 height 10
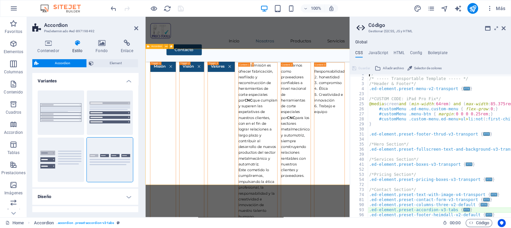
scroll to position [516, 0]
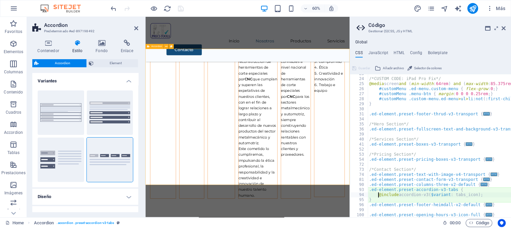
type textarea "@include accordion-v3($variant: tabs_icon);"
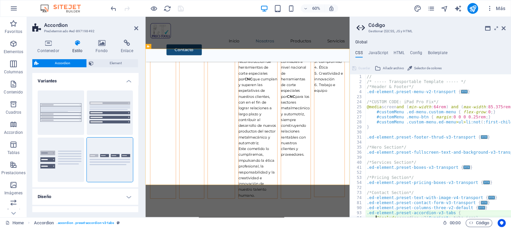
scroll to position [23, 0]
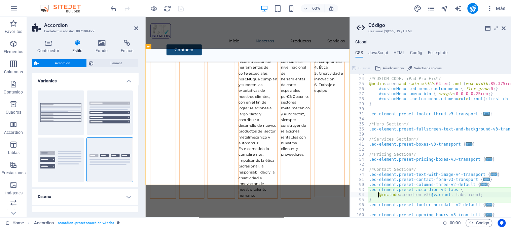
click at [404, 192] on div "/*CUSTOM CODE: iPad Pro Fix*/ @media screen and ( min-width : 64rem ) and ( max…" at bounding box center [468, 147] width 200 height 153
click at [404, 193] on div "/*CUSTOM CODE: iPad Pro Fix*/ @media screen and ( min-width : 64rem ) and ( max…" at bounding box center [439, 145] width 143 height 143
type textarea "@include accordion-v3($variant: tabs_icon);"
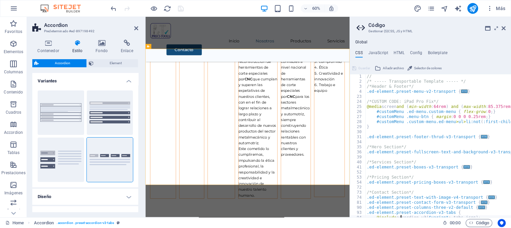
scroll to position [0, 0]
click at [382, 52] on h4 "JavaScript" at bounding box center [378, 53] width 20 height 7
type textarea "/* JS for preset "Menu V2" */"
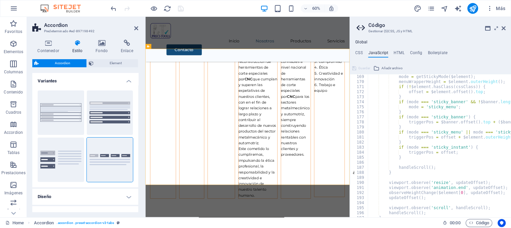
scroll to position [848, 0]
click at [398, 50] on div "Global CSS JavaScript HTML Config Boilerplate @include accordion-v3($variant: t…" at bounding box center [430, 129] width 161 height 178
click at [397, 53] on h4 "HTML" at bounding box center [399, 53] width 11 height 7
type textarea "<a href="#main-content" class="wv-link-content button">Skip to main content</a>"
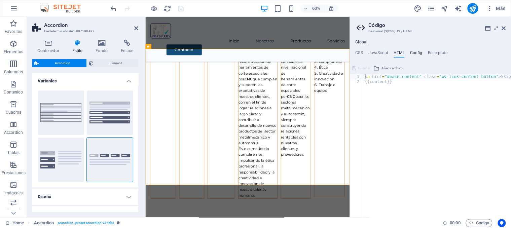
click at [415, 51] on h4 "Config" at bounding box center [416, 53] width 12 height 7
type textarea "$color-background: #ffffff;"
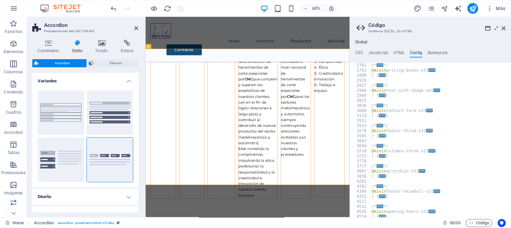
scroll to position [325, 0]
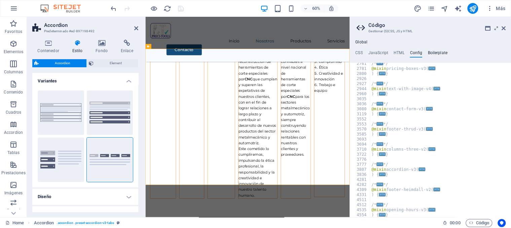
click at [435, 53] on h4 "Boilerplate" at bounding box center [438, 53] width 20 height 7
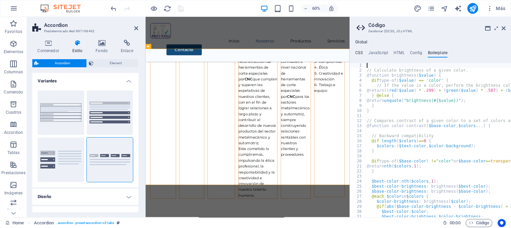
click at [360, 54] on h4 "CSS" at bounding box center [358, 53] width 7 height 7
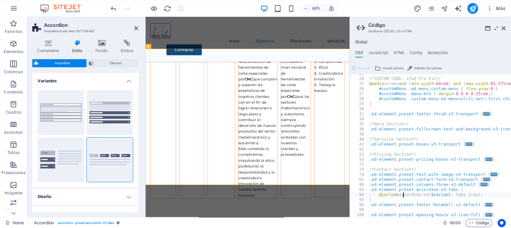
scroll to position [23, 0]
click at [363, 69] on div "Guardar" at bounding box center [361, 68] width 20 height 8
click at [384, 49] on div "Global CSS JavaScript HTML Config Boilerplate @include accordion-v3($variant: t…" at bounding box center [430, 129] width 161 height 178
click at [383, 51] on h4 "JavaScript" at bounding box center [378, 53] width 20 height 7
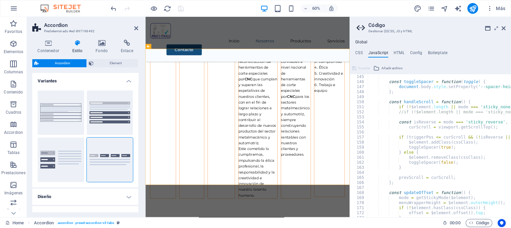
scroll to position [727, 0]
click at [401, 56] on h4 "HTML" at bounding box center [399, 53] width 11 height 7
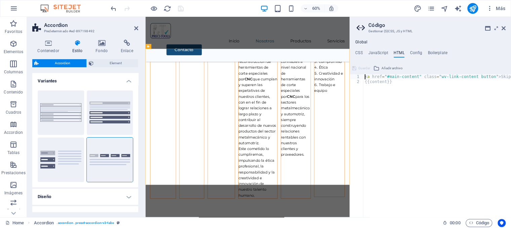
click at [377, 83] on div "< a href = "#main-content" class = "wv-link-content button" > Skip to main cont…" at bounding box center [454, 150] width 182 height 153
type textarea "{{content}}"
click at [377, 83] on div "< a href = "#main-content" class = "wv-link-content button" > Skip to main cont…" at bounding box center [454, 150] width 182 height 153
click at [378, 83] on div "< a href = "#main-content" class = "wv-link-content button" > Skip to main cont…" at bounding box center [454, 150] width 182 height 153
click at [393, 99] on div "< a href = "#main-content" class = "wv-link-content button" > Skip to main cont…" at bounding box center [437, 145] width 148 height 143
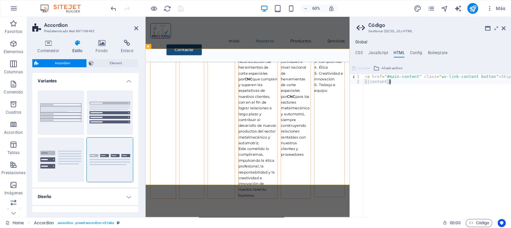
click at [427, 213] on div "{{content}} 1 2 < a href = "#main-content" class = "wv-link-content button" > S…" at bounding box center [430, 145] width 161 height 143
click at [503, 28] on icon at bounding box center [504, 28] width 4 height 5
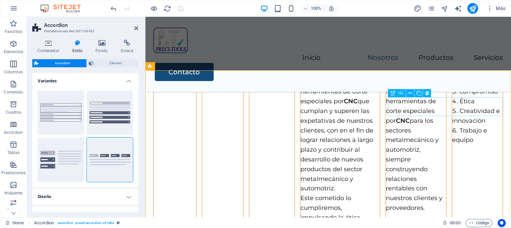
click at [400, 95] on span "H3" at bounding box center [400, 93] width 5 height 4
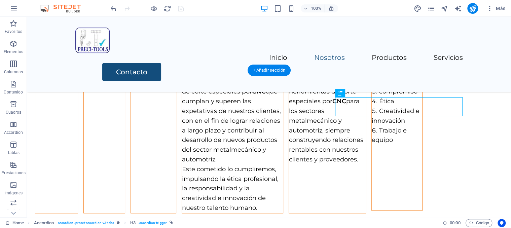
click at [400, 94] on div "Misión Nuestra misión es ofrecer fabricación, reafilado y reconstrucción de her…" at bounding box center [269, 133] width 484 height 210
select select "px"
select select "rem"
select select "px"
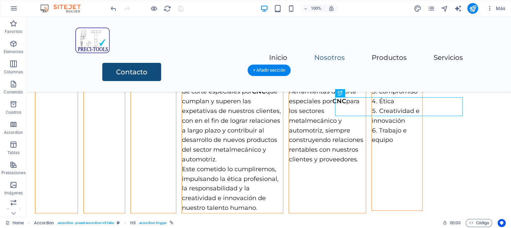
select select "rem"
select select "px"
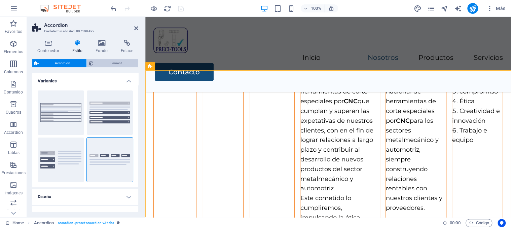
click at [119, 62] on span "Element" at bounding box center [116, 63] width 40 height 8
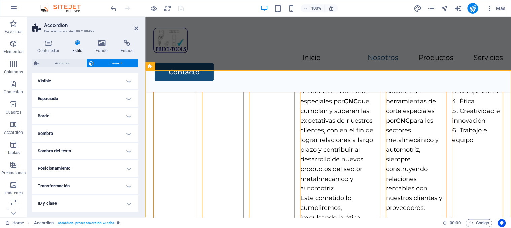
click at [130, 83] on h4 "Visible" at bounding box center [85, 81] width 106 height 16
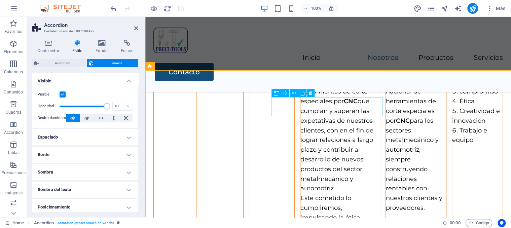
click at [282, 93] on span "H3" at bounding box center [284, 93] width 5 height 4
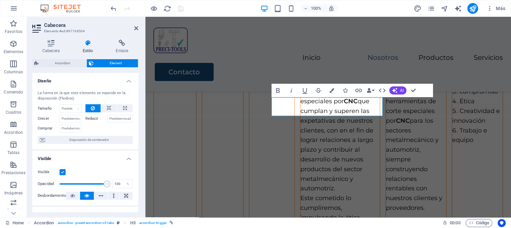
click at [130, 82] on h4 "Diseño" at bounding box center [85, 79] width 106 height 12
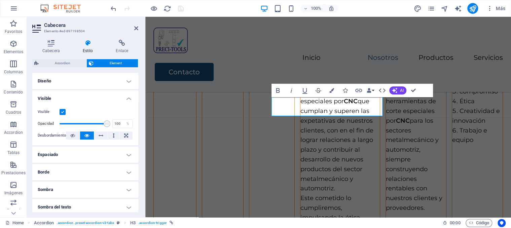
click at [130, 98] on h4 "Visible" at bounding box center [85, 96] width 106 height 12
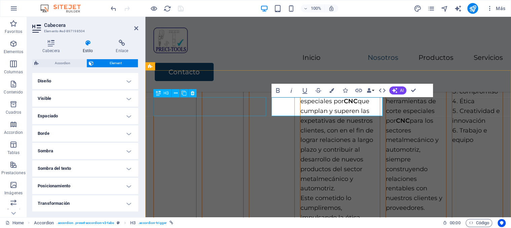
click at [196, 109] on div "Misión" at bounding box center [174, 163] width 43 height 217
click at [350, 109] on div "Misión Nuestra misión es ofrecer fabricación, reafilado y reconstrucción de her…" at bounding box center [328, 161] width 371 height 273
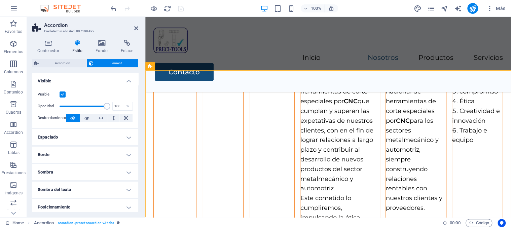
click at [132, 78] on h4 "Visible" at bounding box center [85, 79] width 106 height 12
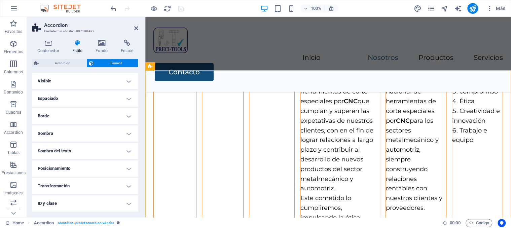
click at [132, 78] on h4 "Visible" at bounding box center [85, 81] width 106 height 16
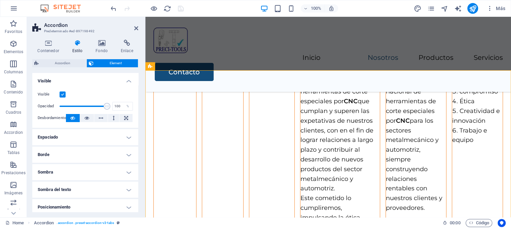
click at [65, 94] on label at bounding box center [63, 94] width 6 height 6
click at [0, 0] on input "Visible" at bounding box center [0, 0] width 0 height 0
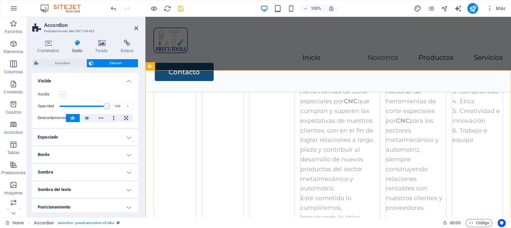
click at [65, 94] on label at bounding box center [63, 94] width 6 height 6
click at [0, 0] on input "Visible" at bounding box center [0, 0] width 0 height 0
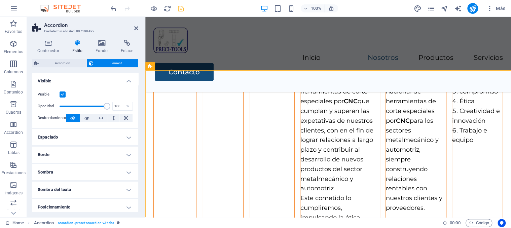
click at [129, 80] on h4 "Visible" at bounding box center [85, 79] width 106 height 12
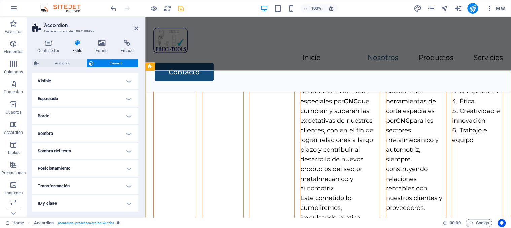
click at [129, 80] on h4 "Visible" at bounding box center [85, 81] width 106 height 16
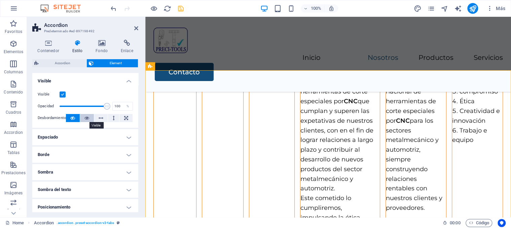
click at [86, 118] on icon at bounding box center [86, 118] width 5 height 8
click at [181, 7] on icon "save" at bounding box center [181, 9] width 8 height 8
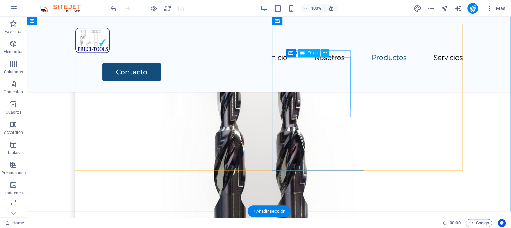
scroll to position [840, 0]
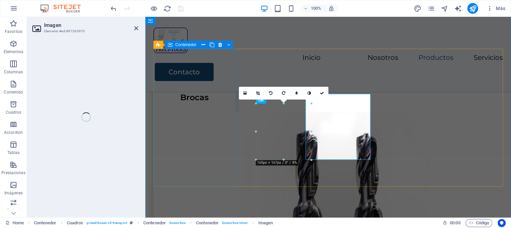
scroll to position [850, 0]
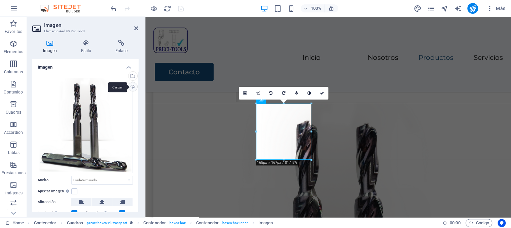
click at [132, 86] on div "Cargar" at bounding box center [132, 87] width 10 height 10
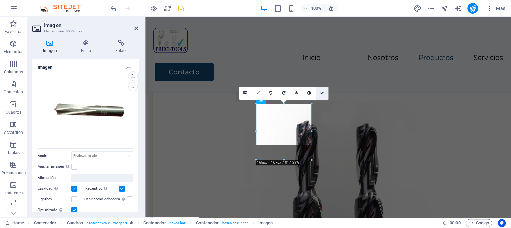
click at [323, 93] on icon at bounding box center [322, 93] width 4 height 4
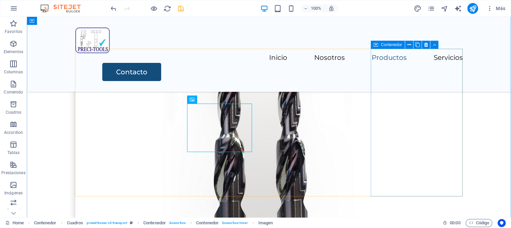
scroll to position [840, 0]
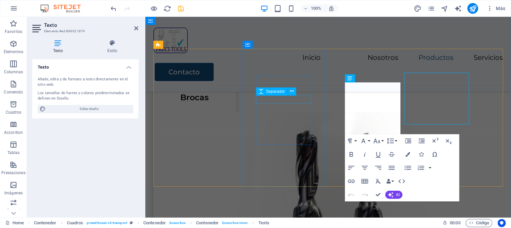
scroll to position [850, 0]
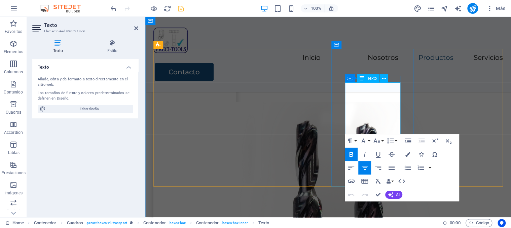
drag, startPoint x: 351, startPoint y: 102, endPoint x: 397, endPoint y: 133, distance: 55.5
click at [383, 142] on button "Font Size" at bounding box center [378, 140] width 13 height 13
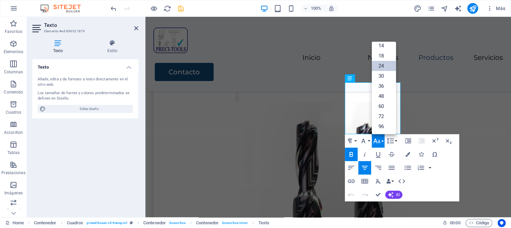
scroll to position [54, 0]
click at [383, 47] on link "14" at bounding box center [384, 46] width 24 height 10
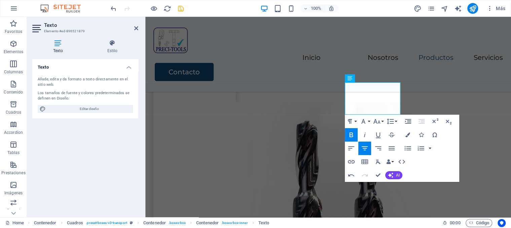
click at [350, 133] on icon "button" at bounding box center [352, 135] width 4 height 5
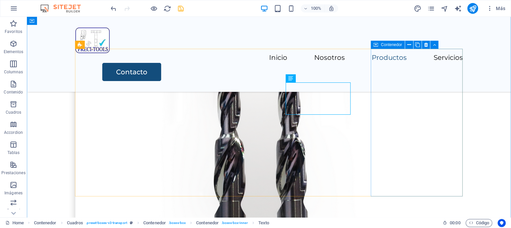
scroll to position [840, 0]
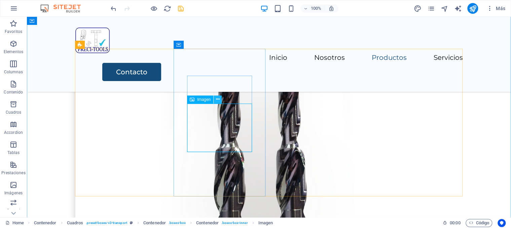
click at [216, 99] on icon at bounding box center [218, 99] width 4 height 7
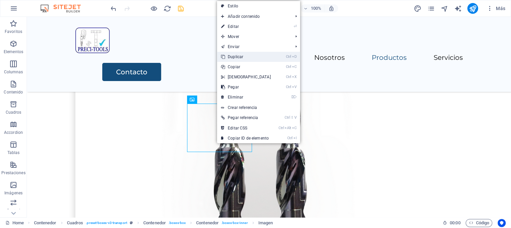
drag, startPoint x: 249, startPoint y: 59, endPoint x: 223, endPoint y: 44, distance: 28.9
click at [249, 59] on link "Ctrl D Duplicar" at bounding box center [246, 57] width 58 height 10
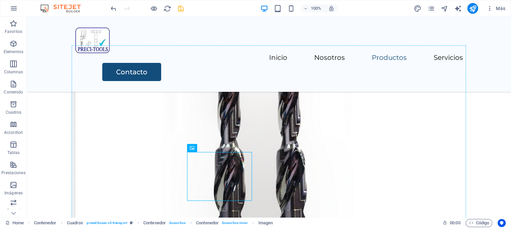
drag, startPoint x: 226, startPoint y: 166, endPoint x: 314, endPoint y: 148, distance: 89.0
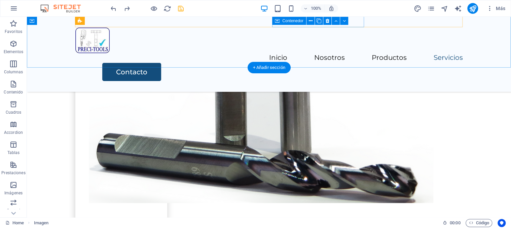
scroll to position [900, 0]
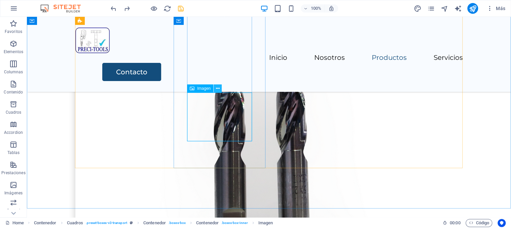
click at [217, 90] on icon at bounding box center [218, 88] width 4 height 7
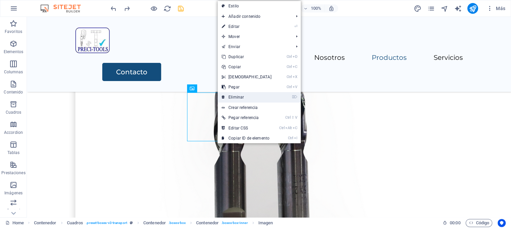
drag, startPoint x: 251, startPoint y: 94, endPoint x: 272, endPoint y: 100, distance: 22.0
click at [251, 94] on link "⌦ Eliminar" at bounding box center [247, 97] width 58 height 10
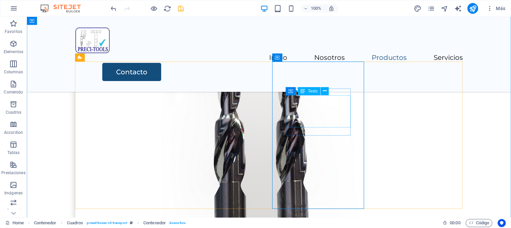
scroll to position [828, 0]
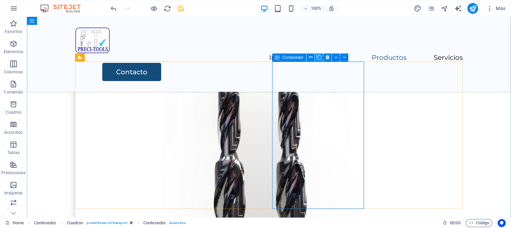
click at [316, 58] on button at bounding box center [319, 57] width 8 height 8
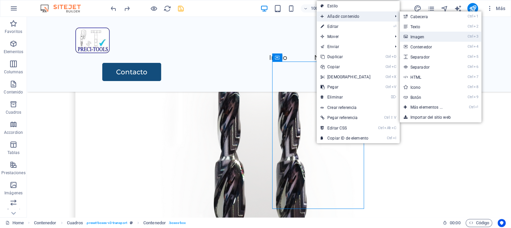
click at [419, 34] on link "Ctrl 3 Imagen" at bounding box center [428, 37] width 57 height 10
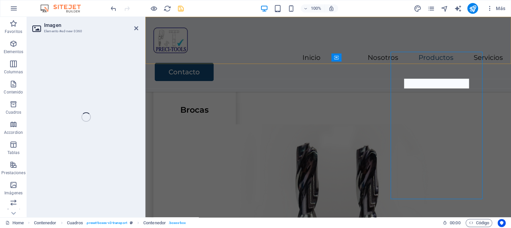
scroll to position [837, 0]
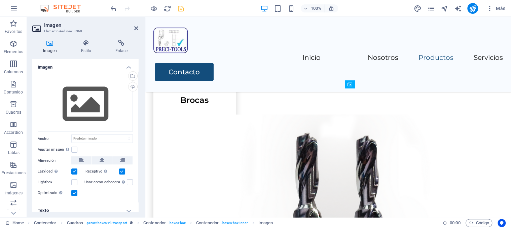
drag, startPoint x: 379, startPoint y: 95, endPoint x: 375, endPoint y: 148, distance: 52.7
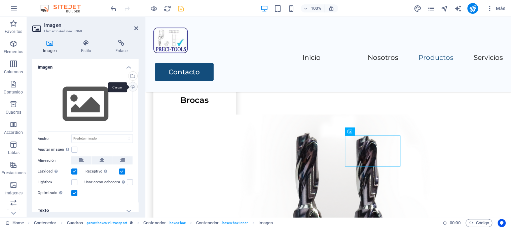
click at [133, 86] on div "Cargar" at bounding box center [132, 87] width 10 height 10
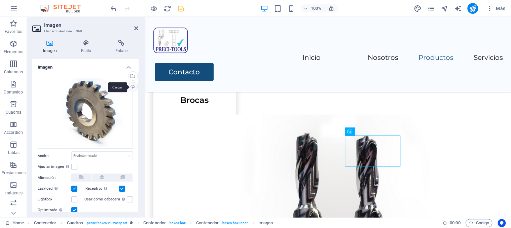
click at [132, 85] on div "Cargar" at bounding box center [132, 87] width 10 height 10
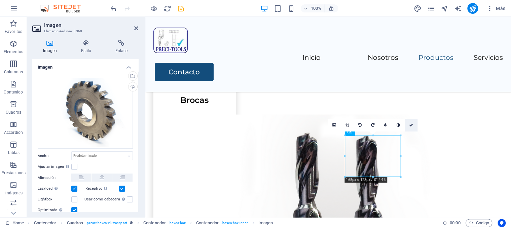
click at [408, 124] on link at bounding box center [411, 125] width 13 height 13
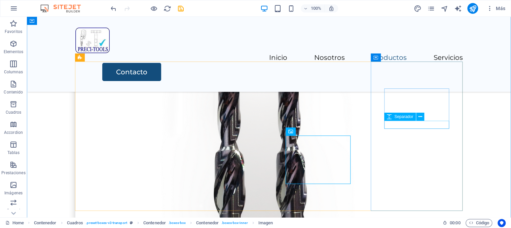
scroll to position [828, 0]
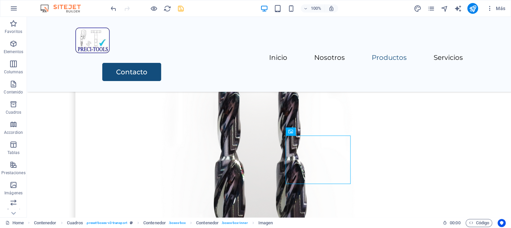
click at [182, 12] on icon "save" at bounding box center [181, 9] width 8 height 8
